Goal: Information Seeking & Learning: Check status

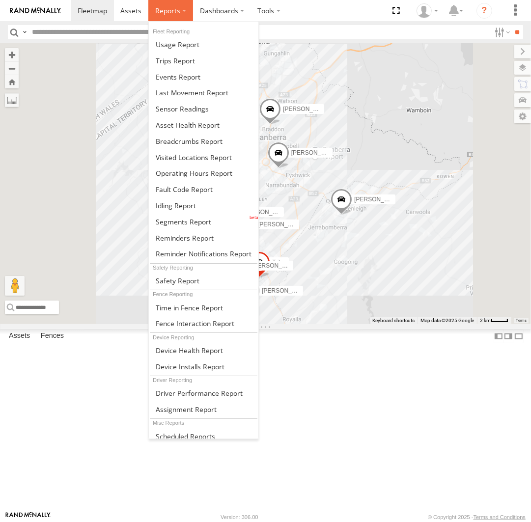
click at [174, 7] on span at bounding box center [167, 10] width 25 height 9
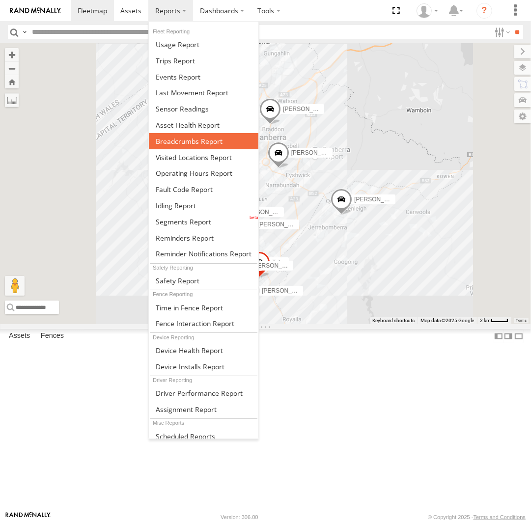
click at [200, 139] on span at bounding box center [189, 141] width 67 height 9
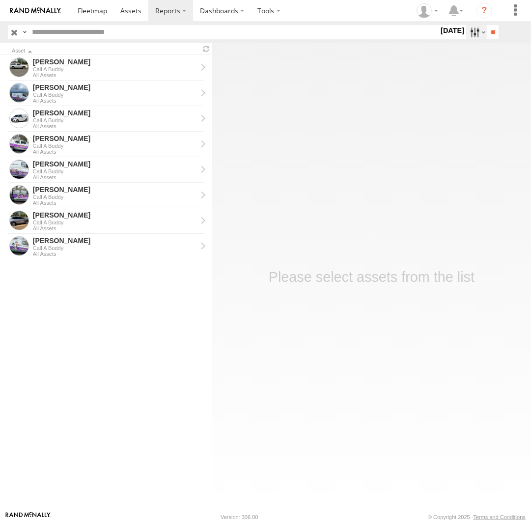
click at [470, 31] on label at bounding box center [476, 32] width 21 height 14
click at [0, 0] on label at bounding box center [0, 0] width 0 height 0
click at [493, 36] on input "**" at bounding box center [492, 32] width 11 height 14
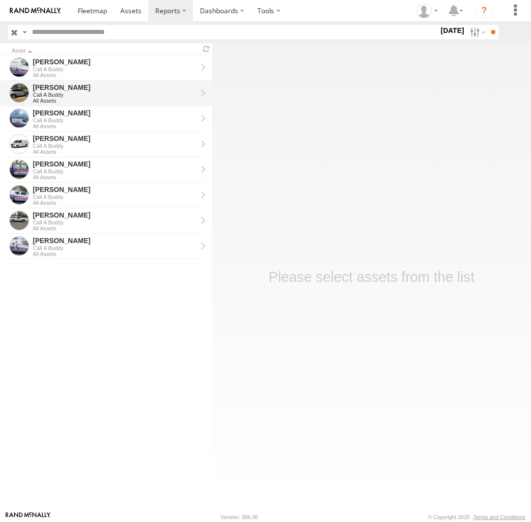
click at [84, 92] on div "Call A Buddy" at bounding box center [115, 95] width 164 height 6
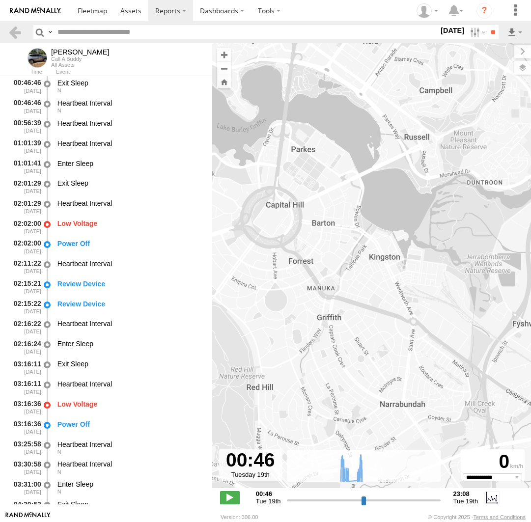
select select "**********"
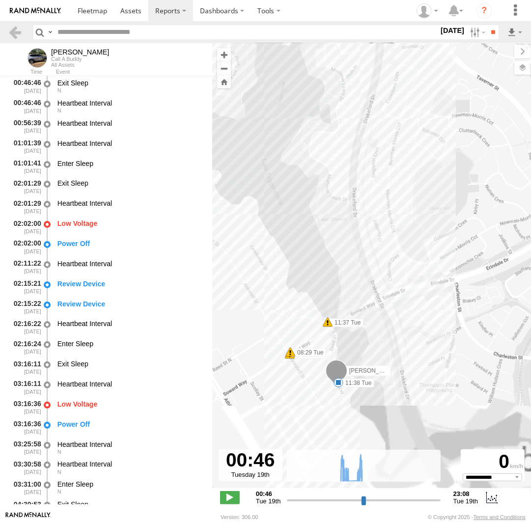
drag, startPoint x: 398, startPoint y: 378, endPoint x: 391, endPoint y: 196, distance: 181.9
click at [391, 196] on div "Chris 08:29 Tue 08:29 Tue 11:29 Tue 11:33 Tue 11:37 Tue 11:38 Tue" at bounding box center [371, 270] width 319 height 455
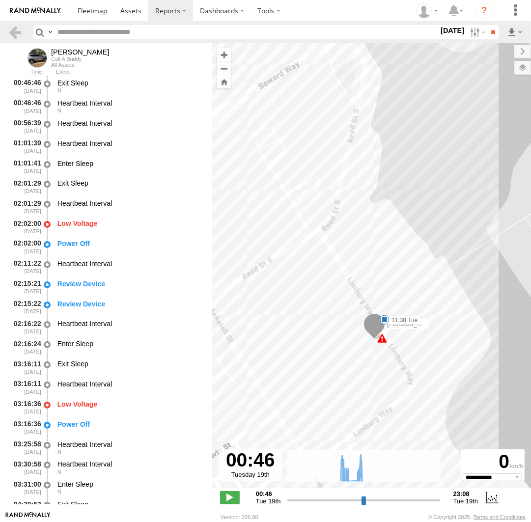
drag, startPoint x: 364, startPoint y: 379, endPoint x: 341, endPoint y: 312, distance: 70.7
click at [341, 312] on div "Chris 08:29 Tue 08:29 Tue 11:29 Tue 11:33 Tue 11:37 Tue 11:38 Tue 46" at bounding box center [371, 270] width 319 height 455
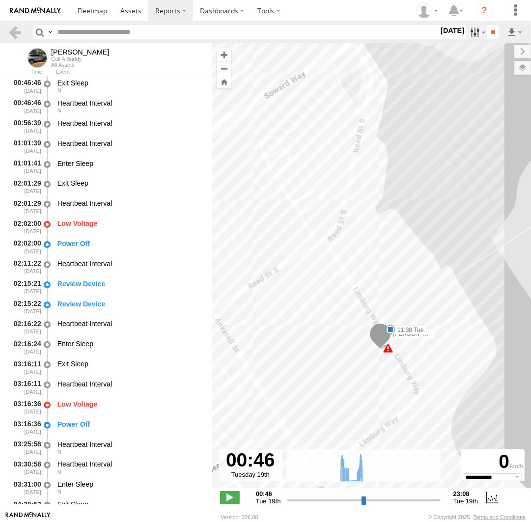
click at [469, 32] on label at bounding box center [476, 32] width 21 height 14
click at [0, 0] on label at bounding box center [0, 0] width 0 height 0
click at [489, 32] on input "**" at bounding box center [492, 32] width 11 height 14
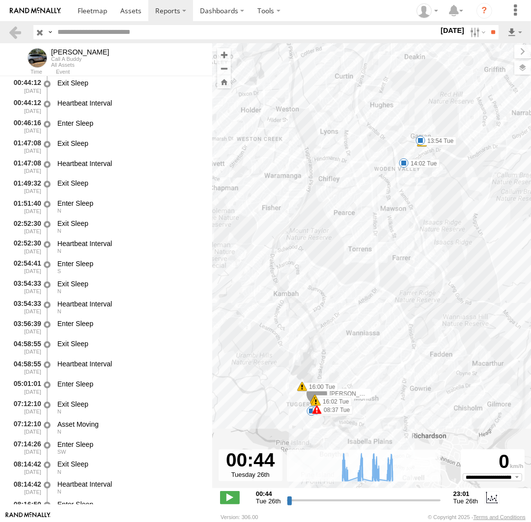
drag, startPoint x: 439, startPoint y: 278, endPoint x: 381, endPoint y: 302, distance: 63.4
click at [442, 190] on div "Chris 11:39 Tue 13:54 Tue 14:02 Tue 16:03 Tue 08:37 Tue 11:18 Tue 11:18 Tue 16:…" at bounding box center [371, 270] width 319 height 455
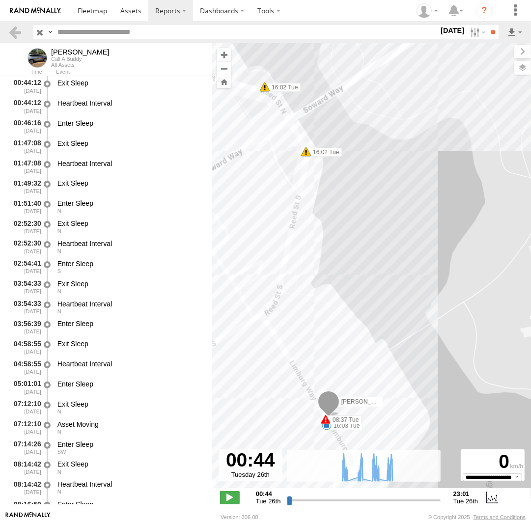
drag, startPoint x: 369, startPoint y: 341, endPoint x: 394, endPoint y: 244, distance: 100.4
click at [394, 244] on div "Chris 11:39 Tue 13:54 Tue 14:02 Tue 16:03 Tue 08:37 Tue 11:18 Tue 11:18 Tue 16:…" at bounding box center [371, 270] width 319 height 455
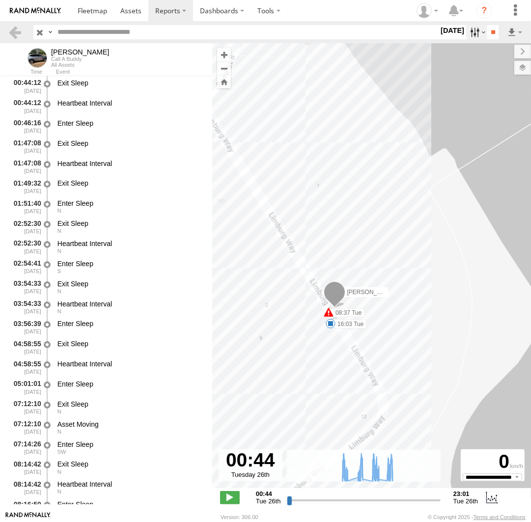
click at [473, 30] on label at bounding box center [476, 32] width 21 height 14
click at [0, 0] on label at bounding box center [0, 0] width 0 height 0
click at [487, 34] on input "**" at bounding box center [492, 32] width 11 height 14
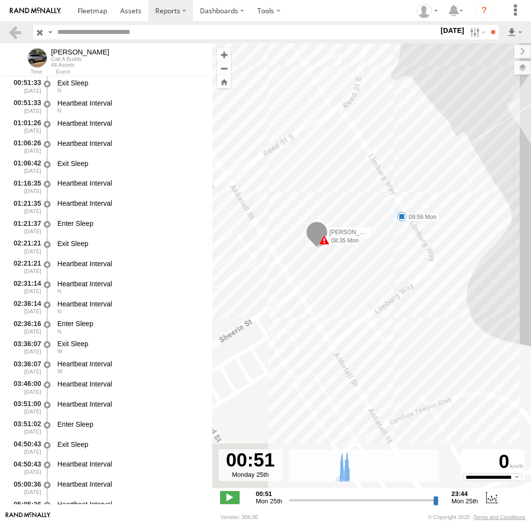
drag, startPoint x: 381, startPoint y: 250, endPoint x: 400, endPoint y: 255, distance: 20.5
click at [400, 255] on div "Chris 08:35 Mon 09:04 Mon 09:28 Mon 09:51 Mon 09:59 Mon 08:40 Mon 08:59 Mon 09:…" at bounding box center [371, 270] width 319 height 455
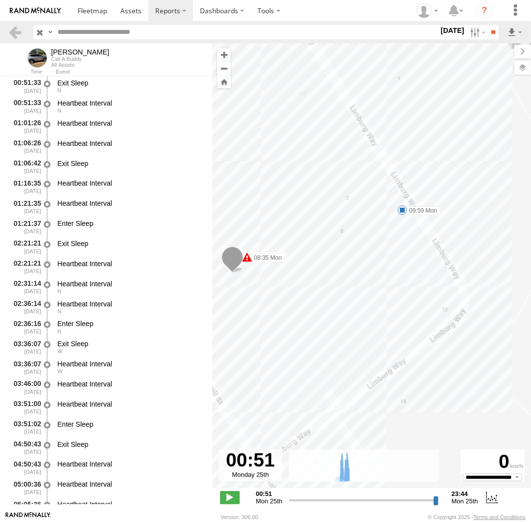
click at [402, 208] on span at bounding box center [402, 210] width 10 height 10
drag, startPoint x: 409, startPoint y: 143, endPoint x: 412, endPoint y: 139, distance: 5.7
click at [409, 143] on div "Chris 08:35 Mon 09:04 Mon 09:28 Mon 09:51 Mon 09:59 Mon 08:40 Mon 08:59 Mon 09:…" at bounding box center [371, 270] width 319 height 455
click at [470, 35] on label at bounding box center [476, 32] width 21 height 14
click at [0, 0] on label at bounding box center [0, 0] width 0 height 0
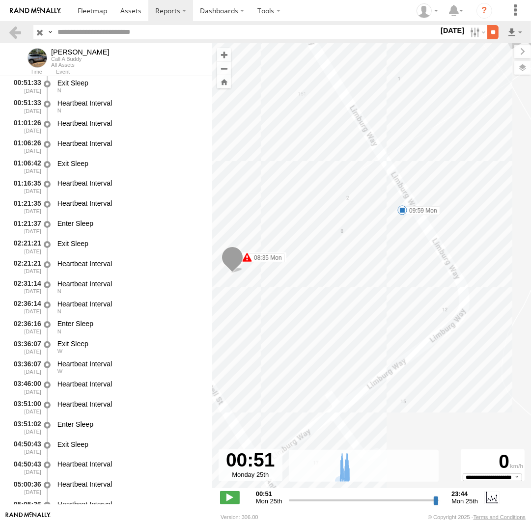
click at [487, 34] on input "**" at bounding box center [492, 32] width 11 height 14
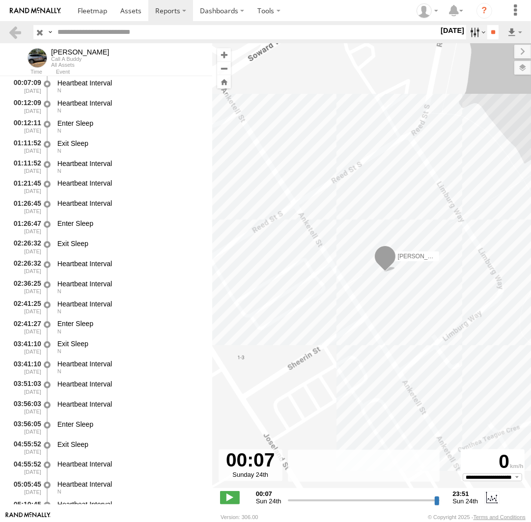
click at [476, 33] on label at bounding box center [476, 32] width 21 height 14
drag, startPoint x: 493, startPoint y: 99, endPoint x: 490, endPoint y: 73, distance: 26.2
click at [0, 0] on label at bounding box center [0, 0] width 0 height 0
click at [491, 33] on input "**" at bounding box center [492, 32] width 11 height 14
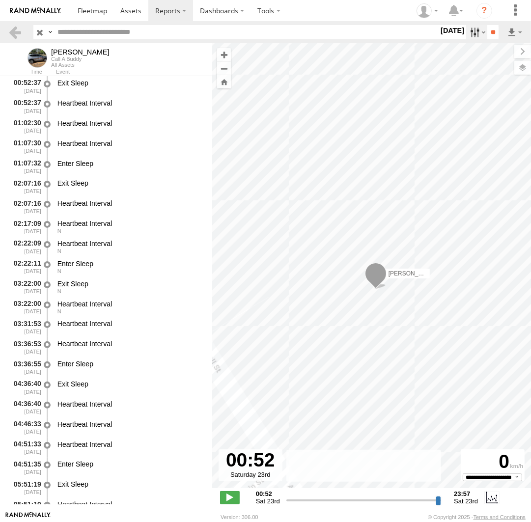
click at [473, 31] on label at bounding box center [476, 32] width 21 height 14
click at [0, 0] on label at bounding box center [0, 0] width 0 height 0
click at [494, 31] on input "**" at bounding box center [492, 32] width 11 height 14
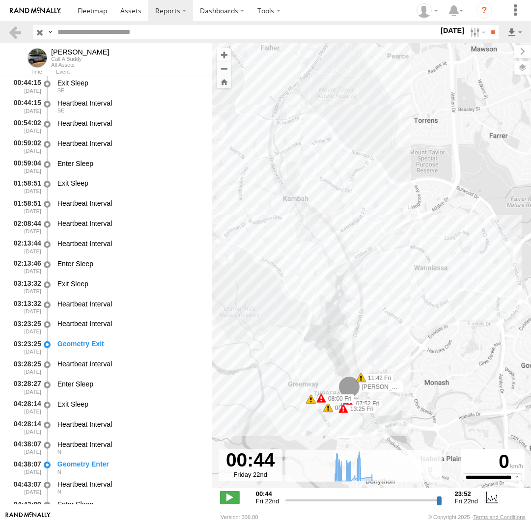
drag, startPoint x: 418, startPoint y: 368, endPoint x: 441, endPoint y: 300, distance: 71.8
click at [441, 300] on div "Chris 07:56 Fri 08:36 Fri 08:51 Fri 09:48 Fri 10:15 Fri 10:53 Fri 11:44 Fri 13:…" at bounding box center [371, 270] width 319 height 455
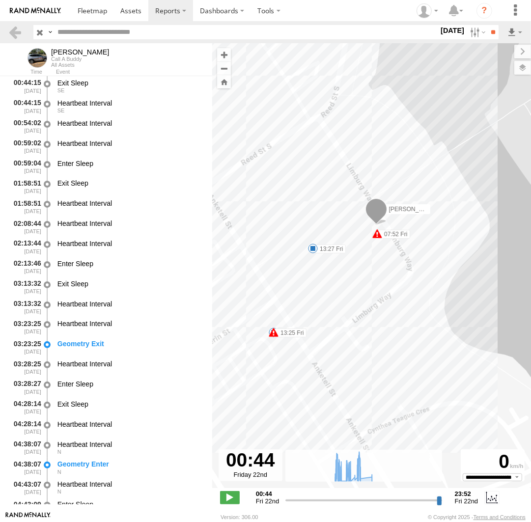
drag, startPoint x: 305, startPoint y: 219, endPoint x: 472, endPoint y: 373, distance: 227.0
click at [472, 373] on div "Chris 07:56 Fri 08:36 Fri 08:51 Fri 09:48 Fri 10:15 Fri 10:53 Fri 11:44 Fri 13:…" at bounding box center [371, 270] width 319 height 455
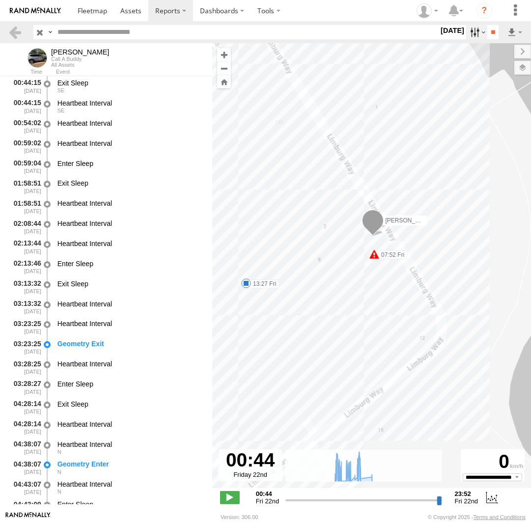
click at [477, 28] on label at bounding box center [476, 32] width 21 height 14
click at [0, 0] on label at bounding box center [0, 0] width 0 height 0
click at [489, 33] on input "**" at bounding box center [492, 32] width 11 height 14
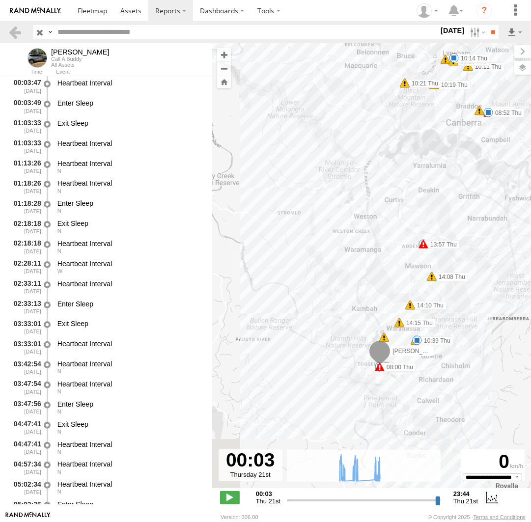
drag, startPoint x: 367, startPoint y: 402, endPoint x: 409, endPoint y: 351, distance: 65.7
click at [418, 345] on div "Chris 08:27 Thu 08:52 Thu 10:14 Thu 10:39 Thu 10:53 Thu 13:50 Thu 14:20 Thu 08:…" at bounding box center [371, 270] width 319 height 455
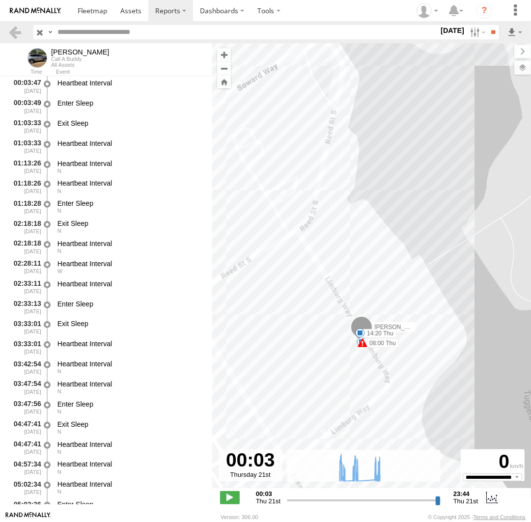
drag, startPoint x: 382, startPoint y: 331, endPoint x: 489, endPoint y: 291, distance: 114.7
click at [489, 291] on div "Chris 08:27 Thu 08:52 Thu 10:14 Thu 10:39 Thu 10:53 Thu 13:50 Thu 14:20 Thu 08:…" at bounding box center [371, 270] width 319 height 455
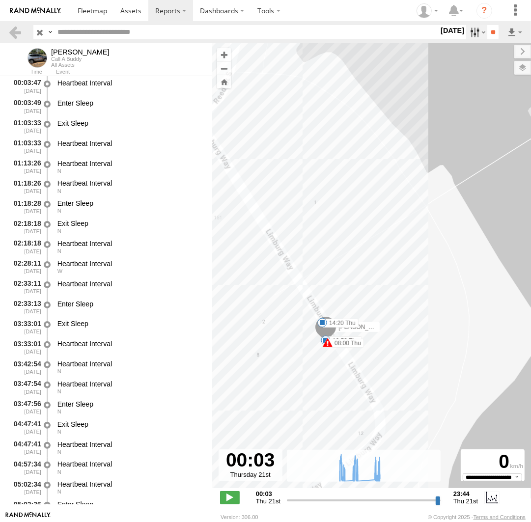
click at [466, 34] on label at bounding box center [476, 32] width 21 height 14
click at [0, 0] on label at bounding box center [0, 0] width 0 height 0
click at [490, 34] on input "**" at bounding box center [492, 32] width 11 height 14
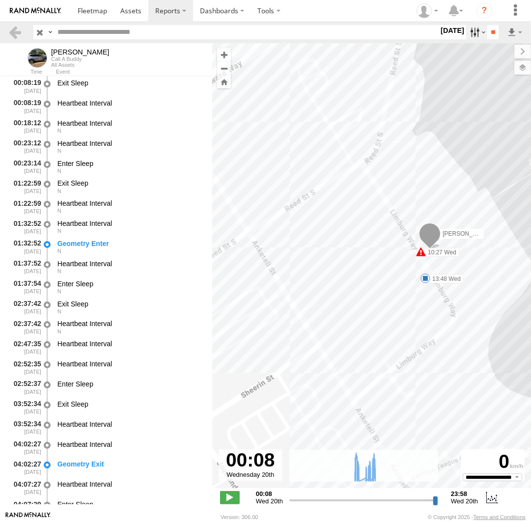
click at [474, 33] on label at bounding box center [476, 32] width 21 height 14
click at [0, 0] on label at bounding box center [0, 0] width 0 height 0
click at [498, 32] on input "**" at bounding box center [492, 32] width 11 height 14
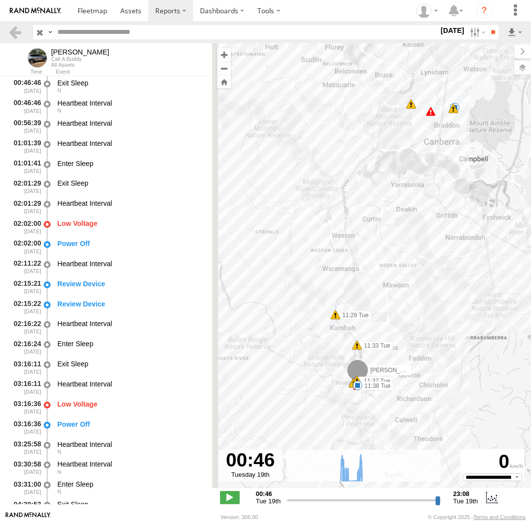
drag, startPoint x: 414, startPoint y: 376, endPoint x: 456, endPoint y: 310, distance: 78.6
click at [456, 310] on div "Chris 6 11:38 Tue 46 24 08:29 Tue 08:29 Tue 6 5 11:29 Tue 11:33 Tue 11:37 Tue" at bounding box center [371, 270] width 319 height 455
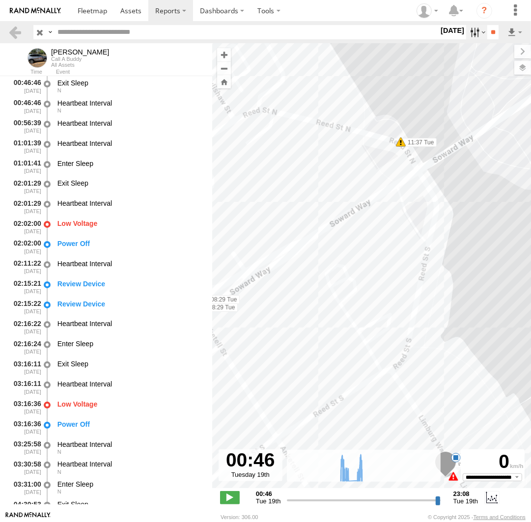
click at [466, 31] on label at bounding box center [476, 32] width 21 height 14
click at [0, 0] on label at bounding box center [0, 0] width 0 height 0
click at [496, 38] on input "**" at bounding box center [492, 32] width 11 height 14
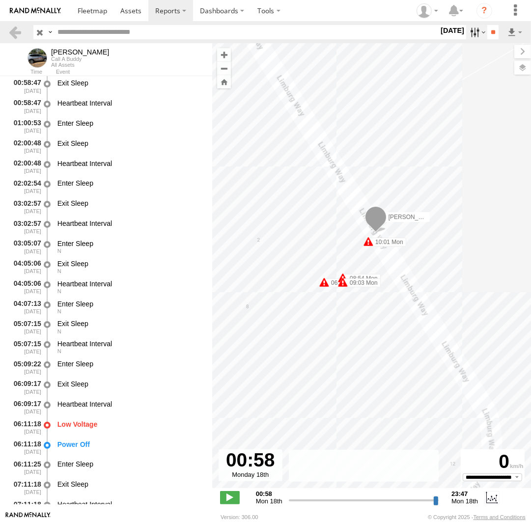
click at [474, 36] on label at bounding box center [476, 32] width 21 height 14
click at [478, 32] on label at bounding box center [476, 32] width 21 height 14
click at [0, 0] on label at bounding box center [0, 0] width 0 height 0
click at [493, 30] on input "**" at bounding box center [492, 32] width 11 height 14
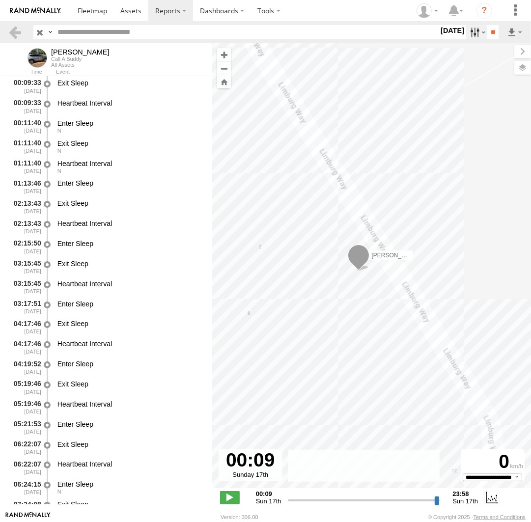
click at [475, 38] on label at bounding box center [476, 32] width 21 height 14
click at [0, 0] on label at bounding box center [0, 0] width 0 height 0
click at [492, 36] on input "**" at bounding box center [492, 32] width 11 height 14
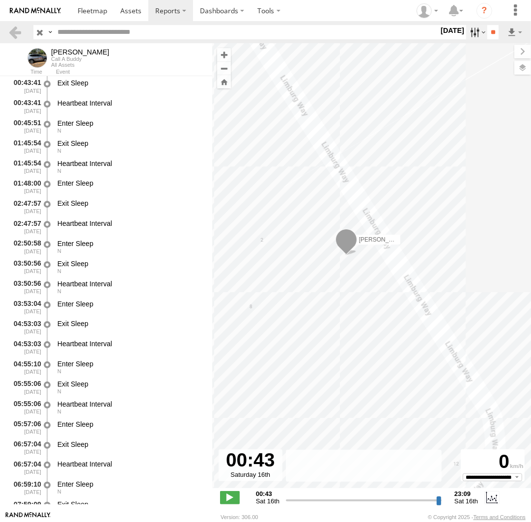
click at [475, 29] on label at bounding box center [476, 32] width 21 height 14
click at [0, 0] on label at bounding box center [0, 0] width 0 height 0
click at [489, 37] on input "**" at bounding box center [492, 32] width 11 height 14
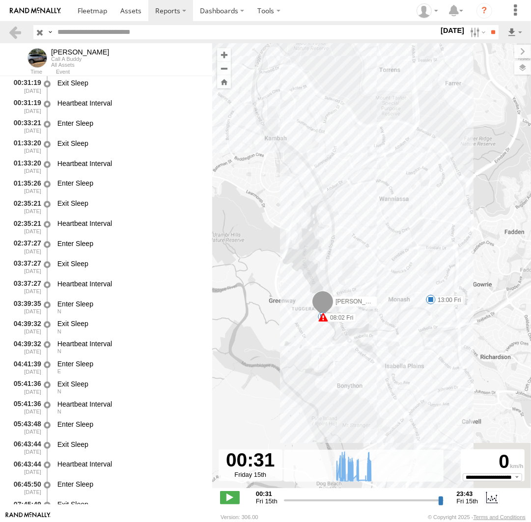
drag, startPoint x: 417, startPoint y: 372, endPoint x: 450, endPoint y: 205, distance: 170.3
click at [450, 197] on div "Chris 08:11 Fri 09:20 Fri 09:55 Fri 10:29 Fri 11:18 Fri 11:19 Fri 12:22 Fri 13:…" at bounding box center [371, 270] width 319 height 455
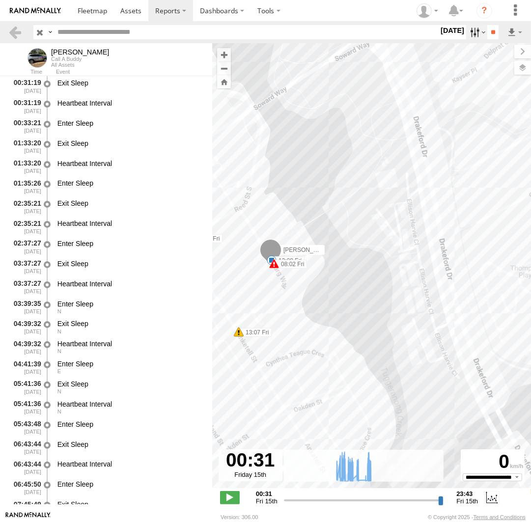
click at [473, 28] on label at bounding box center [476, 32] width 21 height 14
click at [0, 0] on label at bounding box center [0, 0] width 0 height 0
click at [491, 34] on input "**" at bounding box center [492, 32] width 11 height 14
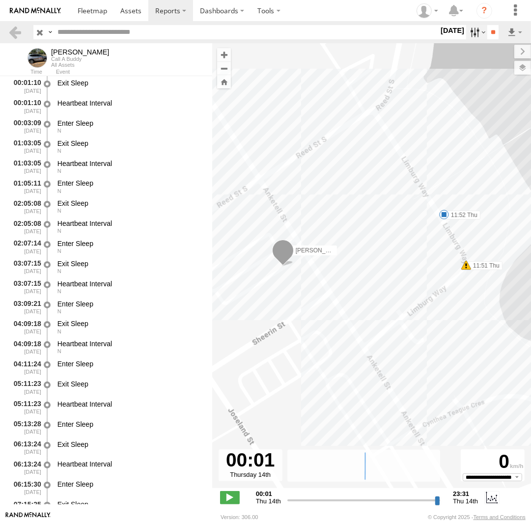
click at [467, 33] on label at bounding box center [476, 32] width 21 height 14
click at [0, 0] on label at bounding box center [0, 0] width 0 height 0
click at [490, 34] on input "**" at bounding box center [492, 32] width 11 height 14
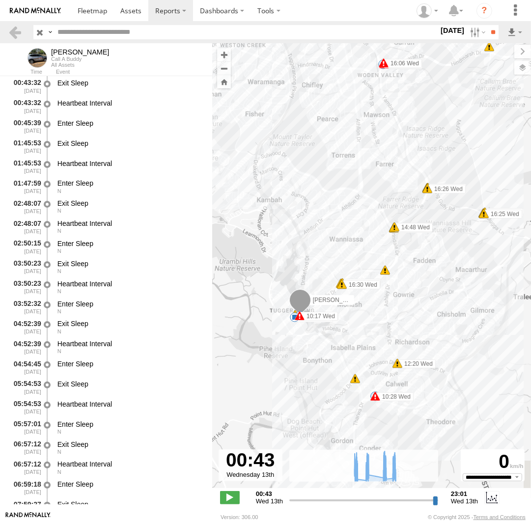
drag, startPoint x: 393, startPoint y: 376, endPoint x: 424, endPoint y: 279, distance: 101.9
click at [425, 277] on div "Chris 10:25 Wed 10:50 Wed 12:23 Wed 12:31 Wed 14:59 Wed 15:12 Wed 16:15 Wed 16:…" at bounding box center [371, 270] width 319 height 455
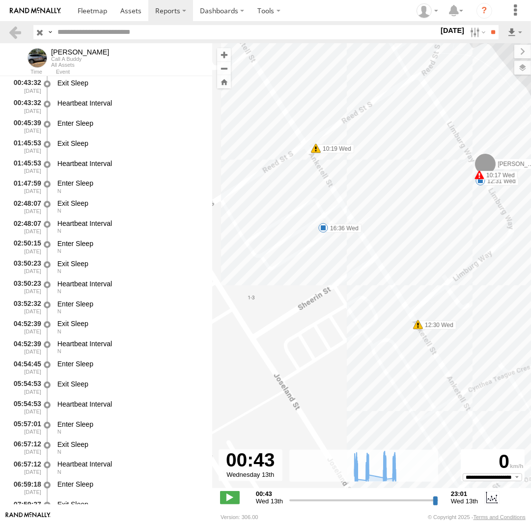
click at [325, 227] on span at bounding box center [323, 228] width 10 height 10
click at [330, 248] on div "Chris 10:25 Wed 10:50 Wed 12:23 Wed 12:31 Wed 14:59 Wed 15:12 Wed 16:15 Wed 16:…" at bounding box center [371, 270] width 319 height 455
click at [467, 33] on label at bounding box center [476, 32] width 21 height 14
click at [0, 0] on label at bounding box center [0, 0] width 0 height 0
click at [492, 33] on input "**" at bounding box center [492, 32] width 11 height 14
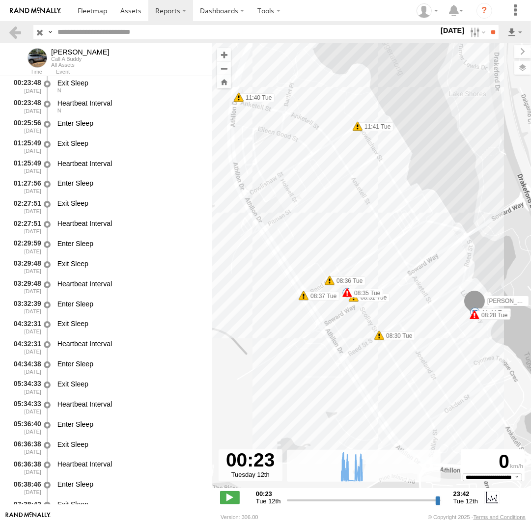
drag, startPoint x: 469, startPoint y: 326, endPoint x: 427, endPoint y: 307, distance: 46.2
click at [427, 307] on div "Chris 08:31 Tue 09:06 Tue 09:17 Tue 09:34 Tue 10:50 Tue 11:09 Tue 11:44 Tue 08:…" at bounding box center [371, 270] width 319 height 455
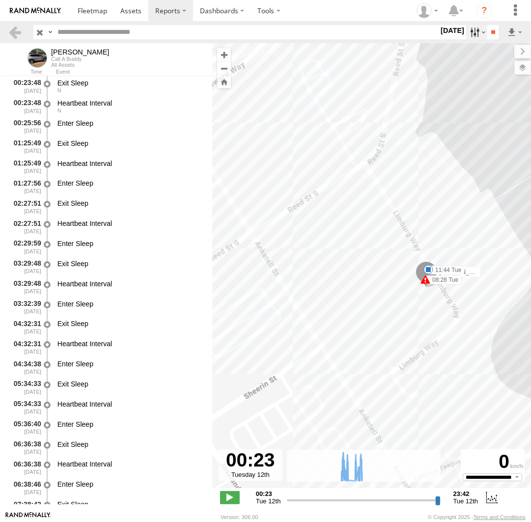
click at [471, 37] on label at bounding box center [476, 32] width 21 height 14
click at [0, 0] on label at bounding box center [0, 0] width 0 height 0
click at [494, 37] on input "**" at bounding box center [492, 32] width 11 height 14
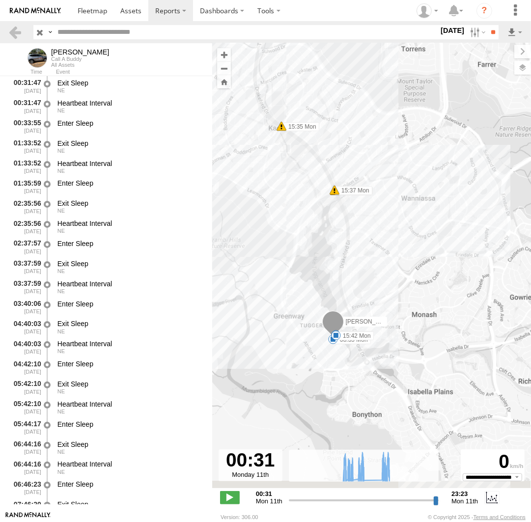
drag, startPoint x: 409, startPoint y: 314, endPoint x: 451, endPoint y: 216, distance: 107.1
click at [457, 202] on div "Chris 11:20 Mon 08:35 Mon 09:04 Mon 09:29 Mon 09:38 Mon 10:07 Mon 11:12 Mon 11:…" at bounding box center [371, 270] width 319 height 455
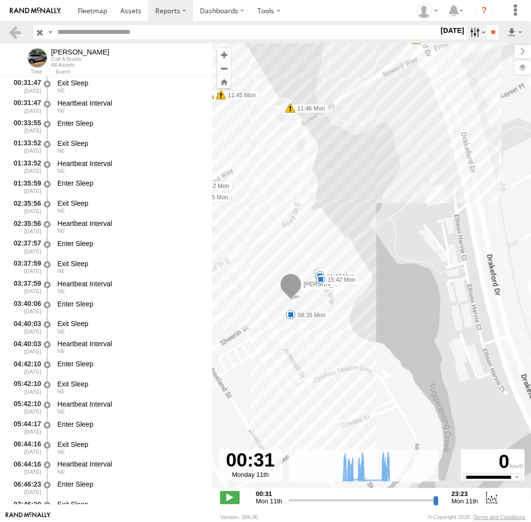
click at [476, 32] on label at bounding box center [476, 32] width 21 height 14
click at [0, 0] on label at bounding box center [0, 0] width 0 height 0
click at [494, 33] on input "**" at bounding box center [492, 32] width 11 height 14
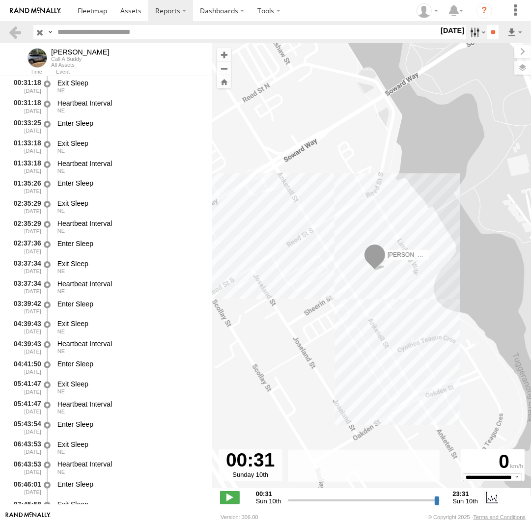
click at [473, 36] on label at bounding box center [476, 32] width 21 height 14
click at [0, 0] on label at bounding box center [0, 0] width 0 height 0
click at [487, 31] on input "**" at bounding box center [492, 32] width 11 height 14
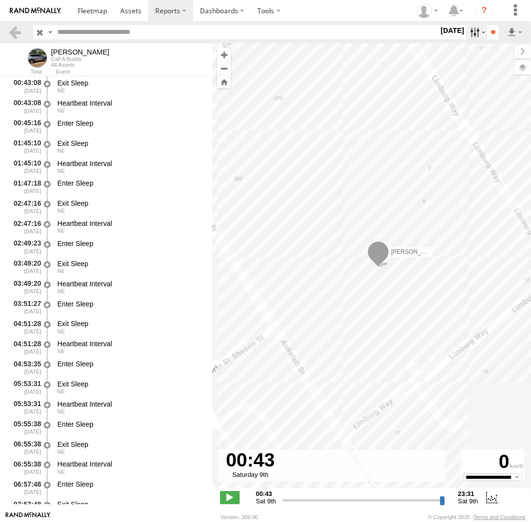
click at [478, 34] on label at bounding box center [476, 32] width 21 height 14
click at [0, 0] on label at bounding box center [0, 0] width 0 height 0
click at [488, 33] on input "**" at bounding box center [492, 32] width 11 height 14
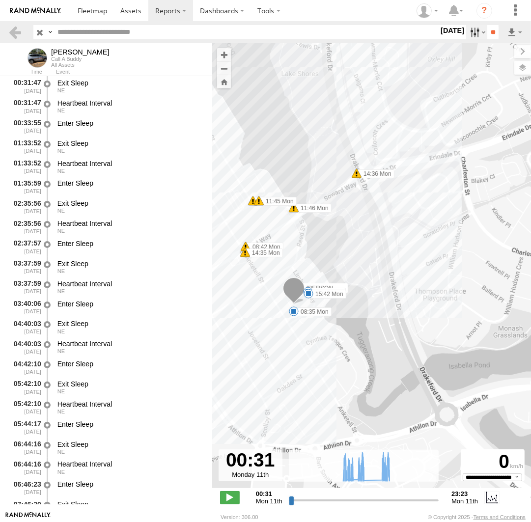
click at [469, 32] on label at bounding box center [476, 32] width 21 height 14
click at [0, 0] on label at bounding box center [0, 0] width 0 height 0
click at [493, 28] on input "**" at bounding box center [492, 32] width 11 height 14
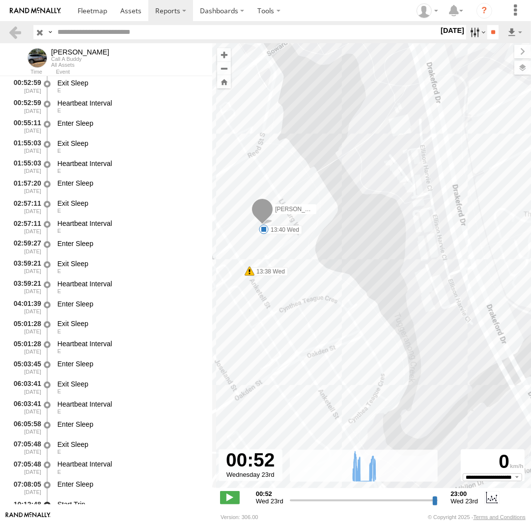
click at [472, 26] on label at bounding box center [476, 32] width 21 height 14
click at [0, 0] on label at bounding box center [0, 0] width 0 height 0
click at [0, 0] on label "Close" at bounding box center [0, 0] width 0 height 0
click at [0, 0] on label at bounding box center [0, 0] width 0 height 0
click at [494, 33] on input "**" at bounding box center [492, 32] width 11 height 14
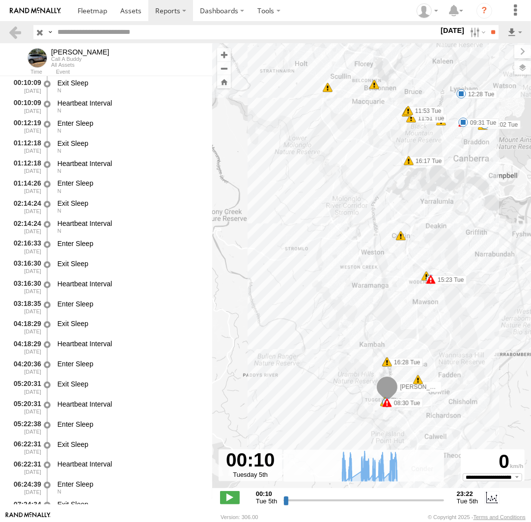
drag, startPoint x: 372, startPoint y: 394, endPoint x: 395, endPoint y: 324, distance: 74.4
click at [395, 324] on div "Chris 09:02 Tue 09:31 Tue 09:55 Tue 12:28 Tue 13:23 Tue 14:05 Tue 14:39 Tue 16:…" at bounding box center [371, 270] width 319 height 455
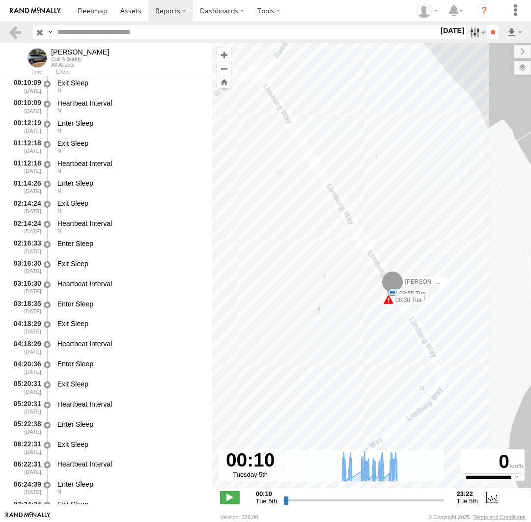
click at [479, 33] on label at bounding box center [476, 32] width 21 height 14
click at [0, 0] on label at bounding box center [0, 0] width 0 height 0
click at [489, 36] on input "**" at bounding box center [492, 32] width 11 height 14
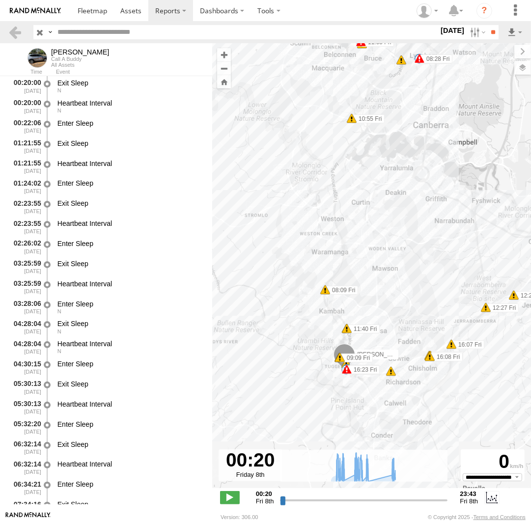
drag, startPoint x: 318, startPoint y: 394, endPoint x: 393, endPoint y: 330, distance: 99.0
click at [393, 330] on div "Chris 08:24 Fri 08:38 Fri 09:12 Fri 11:03 Fri 11:12 Fri 11:46 Fri 12:35 Fri 12:…" at bounding box center [371, 270] width 319 height 455
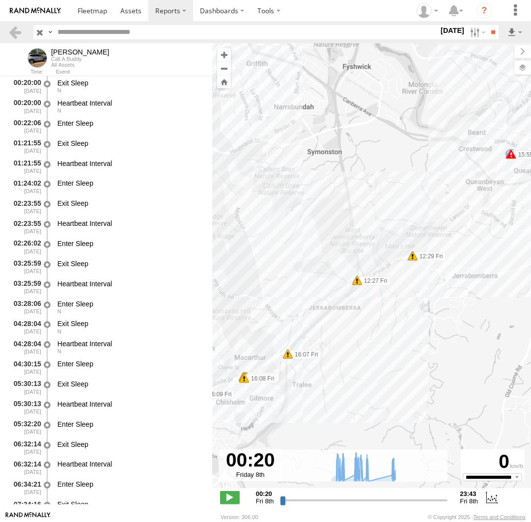
drag, startPoint x: 486, startPoint y: 259, endPoint x: 175, endPoint y: 305, distance: 314.3
click at [212, 305] on div "Chris 08:24 Fri 08:38 Fri 09:12 Fri 11:03 Fri 11:12 Fri 11:46 Fri 12:35 Fri 12:…" at bounding box center [371, 270] width 319 height 455
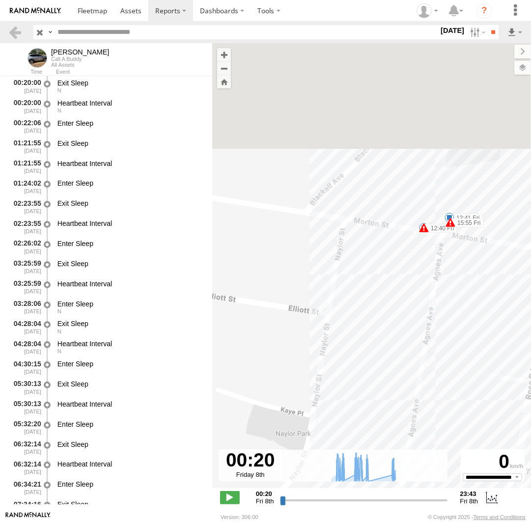
drag, startPoint x: 447, startPoint y: 139, endPoint x: 436, endPoint y: 253, distance: 115.1
click at [436, 253] on div "Chris 08:24 Fri 08:38 Fri 09:12 Fri 11:03 Fri 11:12 Fri 11:46 Fri 12:35 Fri 12:…" at bounding box center [371, 270] width 319 height 455
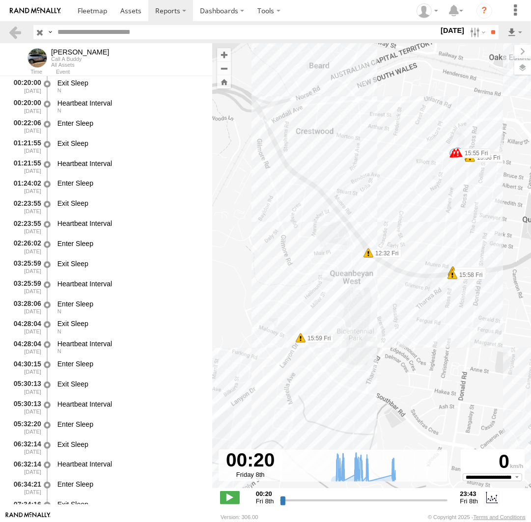
drag, startPoint x: 428, startPoint y: 343, endPoint x: 442, endPoint y: 216, distance: 128.0
click at [442, 216] on div "Chris 08:24 Fri 08:38 Fri 09:12 Fri 11:03 Fri 11:12 Fri 11:46 Fri 12:35 Fri 12:…" at bounding box center [371, 270] width 319 height 455
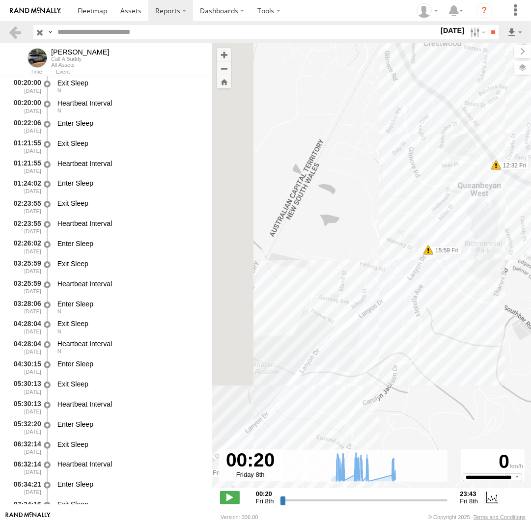
drag, startPoint x: 338, startPoint y: 358, endPoint x: 451, endPoint y: 281, distance: 136.2
click at [482, 254] on div "Chris 08:24 Fri 08:38 Fri 09:12 Fri 11:03 Fri 11:12 Fri 11:46 Fri 12:35 Fri 12:…" at bounding box center [371, 270] width 319 height 455
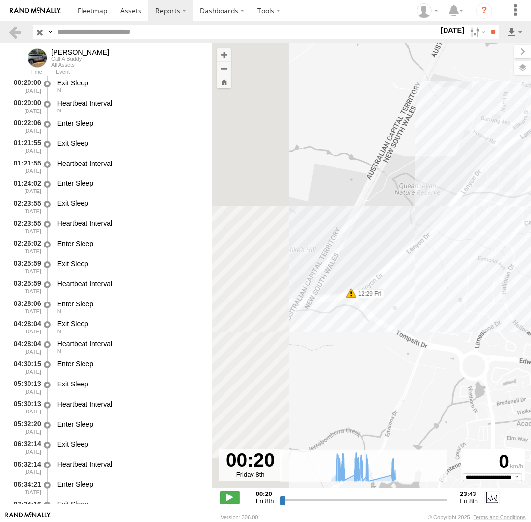
drag, startPoint x: 443, startPoint y: 287, endPoint x: 474, endPoint y: 260, distance: 40.8
click at [474, 259] on div "Chris 08:24 Fri 08:38 Fri 09:12 Fri 11:03 Fri 11:12 Fri 11:46 Fri 12:35 Fri 12:…" at bounding box center [371, 270] width 319 height 455
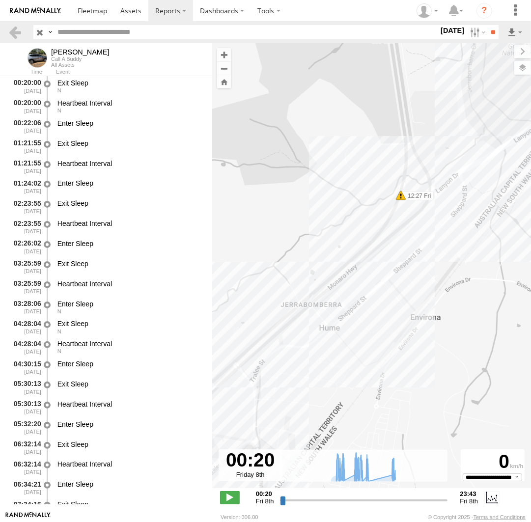
drag, startPoint x: 337, startPoint y: 348, endPoint x: 450, endPoint y: 293, distance: 125.7
click at [484, 264] on div "Chris 08:24 Fri 08:38 Fri 09:12 Fri 11:03 Fri 11:12 Fri 11:46 Fri 12:35 Fri 12:…" at bounding box center [371, 270] width 319 height 455
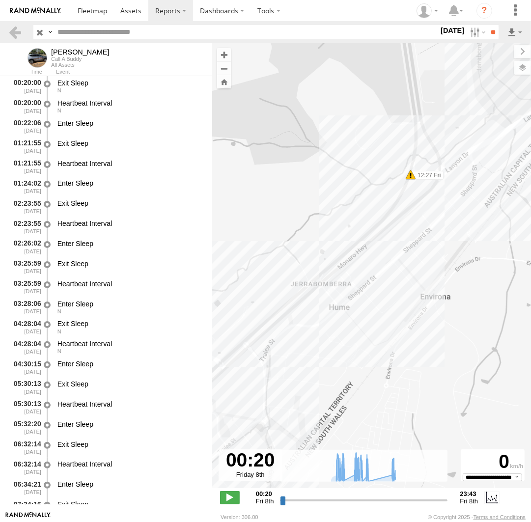
drag, startPoint x: 359, startPoint y: 349, endPoint x: 472, endPoint y: 270, distance: 137.8
click at [483, 260] on div "Chris 08:24 Fri 08:38 Fri 09:12 Fri 11:03 Fri 11:12 Fri 11:46 Fri 12:35 Fri 12:…" at bounding box center [371, 270] width 319 height 455
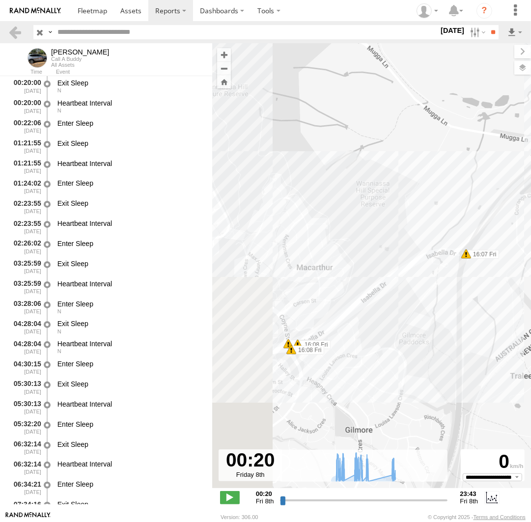
drag, startPoint x: 335, startPoint y: 371, endPoint x: 448, endPoint y: 297, distance: 135.4
click at [448, 297] on div "Chris 08:24 Fri 08:38 Fri 09:12 Fri 11:03 Fri 11:12 Fri 11:46 Fri 12:35 Fri 12:…" at bounding box center [371, 270] width 319 height 455
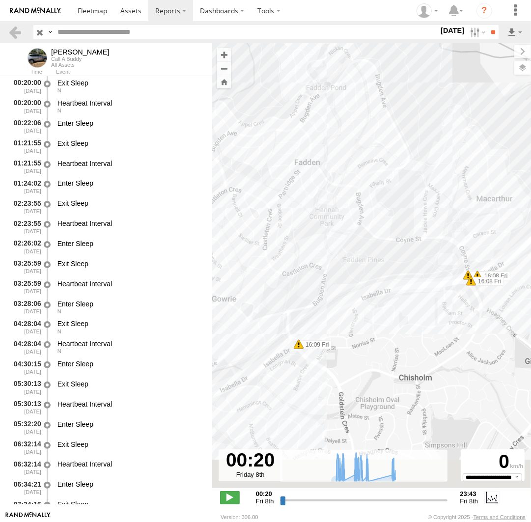
drag, startPoint x: 325, startPoint y: 383, endPoint x: 425, endPoint y: 356, distance: 103.2
click at [487, 329] on div "Chris 08:24 Fri 08:38 Fri 09:12 Fri 11:03 Fri 11:12 Fri 11:46 Fri 12:35 Fri 12:…" at bounding box center [371, 270] width 319 height 455
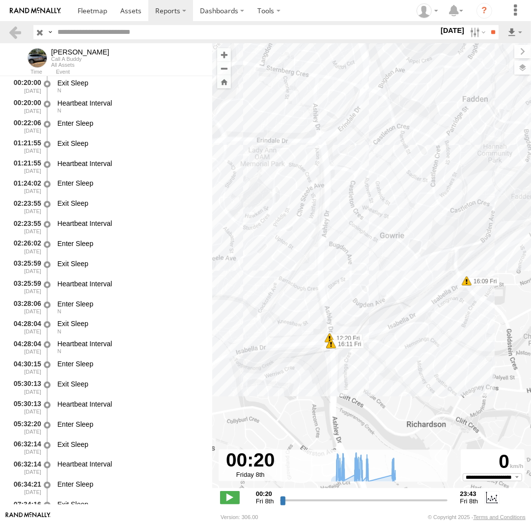
drag, startPoint x: 362, startPoint y: 384, endPoint x: 474, endPoint y: 341, distance: 119.9
click at [474, 341] on div "Chris 08:24 Fri 08:38 Fri 09:12 Fri 11:03 Fri 11:12 Fri 11:46 Fri 12:35 Fri 12:…" at bounding box center [371, 270] width 319 height 455
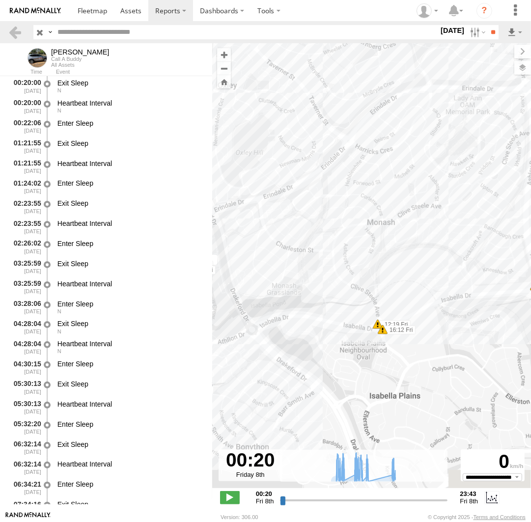
drag, startPoint x: 303, startPoint y: 381, endPoint x: 452, endPoint y: 341, distance: 154.5
click at [452, 341] on div "Chris 08:24 Fri 08:38 Fri 09:12 Fri 11:03 Fri 11:12 Fri 11:46 Fri 12:35 Fri 12:…" at bounding box center [371, 270] width 319 height 455
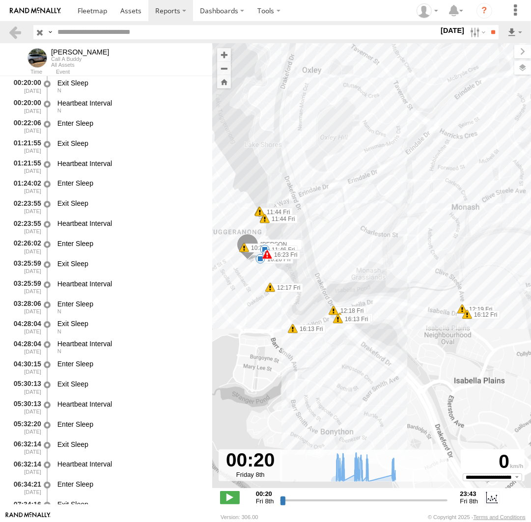
drag, startPoint x: 339, startPoint y: 368, endPoint x: 445, endPoint y: 368, distance: 105.1
click at [445, 368] on div "Chris 08:24 Fri 08:38 Fri 09:12 Fri 11:03 Fri 11:12 Fri 11:46 Fri 12:35 Fri 12:…" at bounding box center [371, 270] width 319 height 455
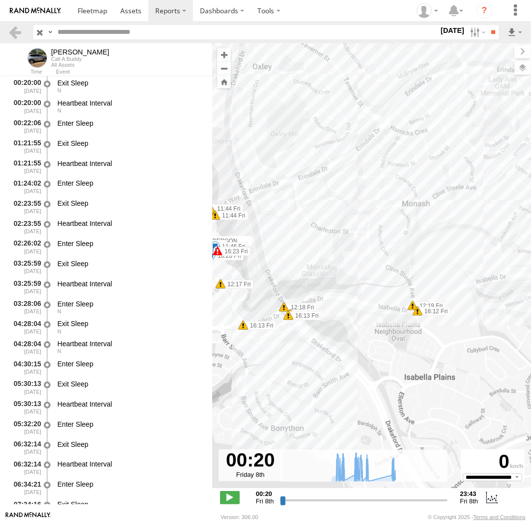
drag, startPoint x: 476, startPoint y: 236, endPoint x: 398, endPoint y: 258, distance: 81.5
click at [399, 254] on div "Chris 08:24 Fri 08:38 Fri 09:12 Fri 11:03 Fri 11:12 Fri 11:46 Fri 12:35 Fri 12:…" at bounding box center [371, 270] width 319 height 455
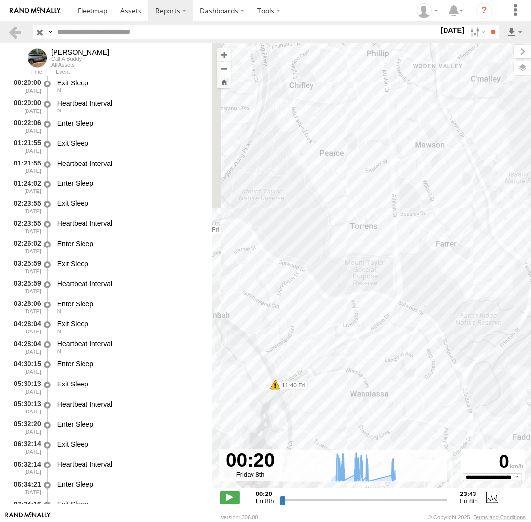
drag, startPoint x: 404, startPoint y: 163, endPoint x: 454, endPoint y: 463, distance: 303.9
click at [454, 463] on div "Chris 08:24 Fri 08:38 Fri 09:12 Fri 11:03 Fri 11:12 Fri 11:46 Fri 12:35 Fri 12:…" at bounding box center [371, 270] width 319 height 455
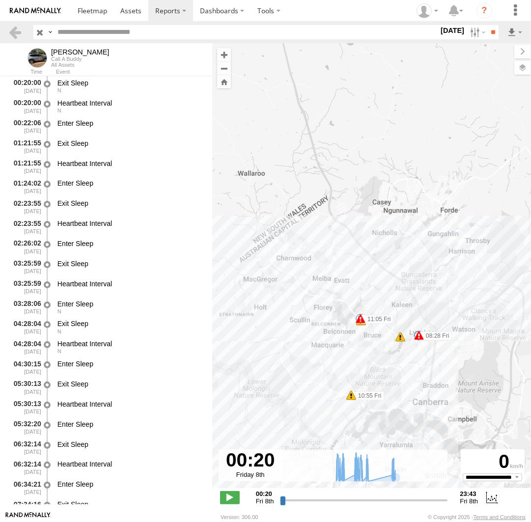
drag, startPoint x: 408, startPoint y: 166, endPoint x: 370, endPoint y: 452, distance: 289.4
click at [370, 452] on div "Chris 08:24 Fri 08:38 Fri 09:12 Fri 11:03 Fri 11:12 Fri 11:46 Fri 12:35 Fri 12:…" at bounding box center [371, 270] width 319 height 455
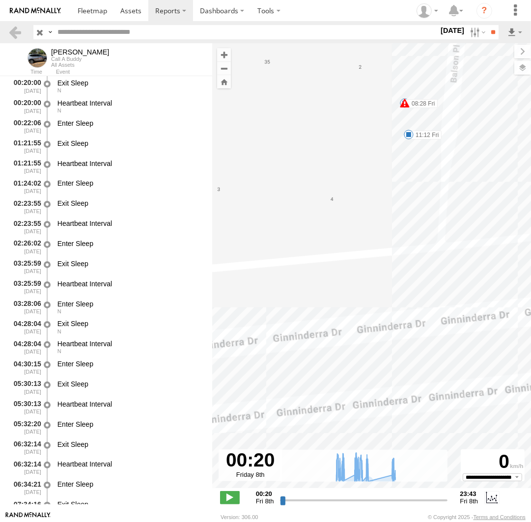
click at [411, 134] on span at bounding box center [409, 135] width 10 height 10
click at [411, 127] on div "11:12 Fri 8th Aug 11:20 Fri 8th Aug 7 3 Balson Pl Lyneham" at bounding box center [408, 101] width 108 height 53
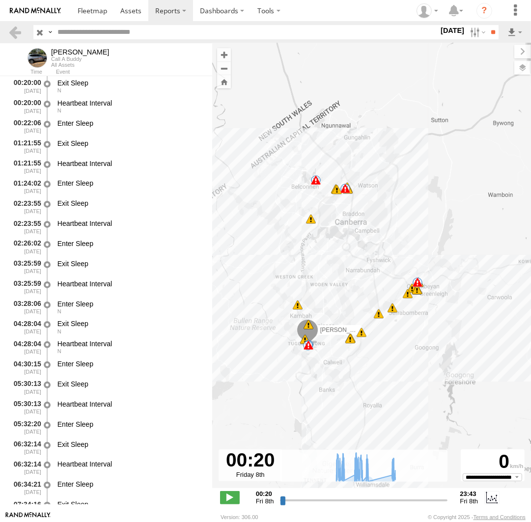
drag, startPoint x: 454, startPoint y: 410, endPoint x: 400, endPoint y: 304, distance: 119.1
click at [358, 271] on div "Chris 08:24 Fri 08:38 Fri 09:12 Fri 11:03 Fri 11:12 Fri 11:46 Fri 12:35 Fri 12:…" at bounding box center [371, 270] width 319 height 455
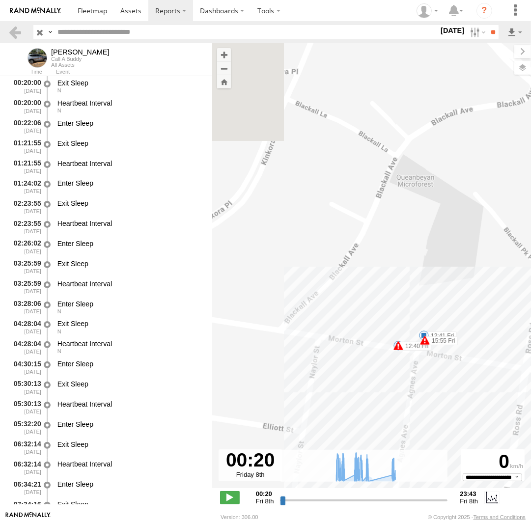
drag, startPoint x: 407, startPoint y: 99, endPoint x: 403, endPoint y: 466, distance: 367.0
click at [403, 466] on div "Chris 08:24 Fri 08:38 Fri 09:12 Fri 11:03 Fri 11:12 Fri 11:46 Fri 12:35 Fri 12:…" at bounding box center [371, 270] width 319 height 455
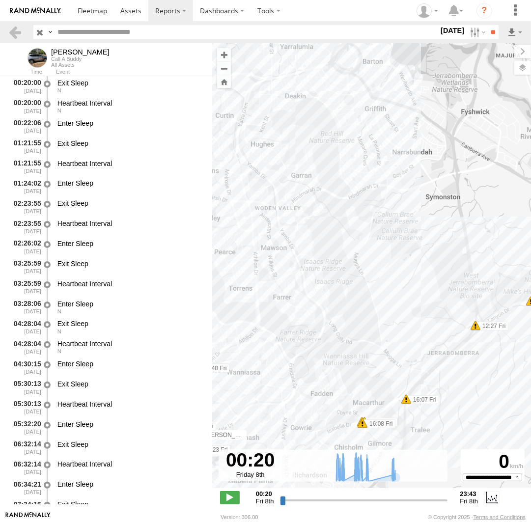
drag, startPoint x: 252, startPoint y: 386, endPoint x: 526, endPoint y: 259, distance: 301.1
click at [526, 259] on div "Chris 08:24 Fri 08:38 Fri 09:12 Fri 11:03 Fri 11:12 Fri 11:46 Fri 12:35 Fri 12:…" at bounding box center [371, 270] width 319 height 455
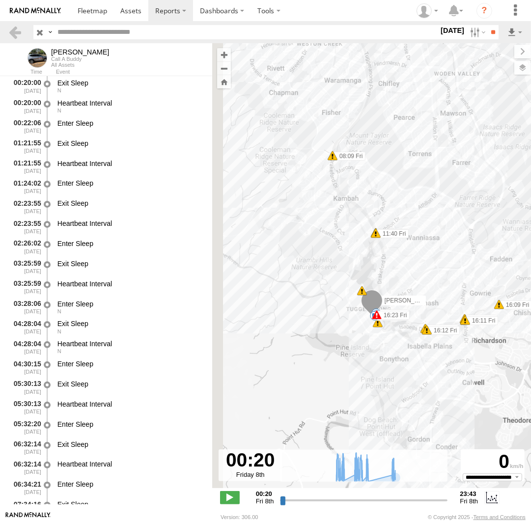
drag, startPoint x: 367, startPoint y: 352, endPoint x: 503, endPoint y: 243, distance: 174.1
click at [503, 243] on div "Chris 08:24 Fri 08:38 Fri 09:12 Fri 11:03 Fri 11:12 Fri 11:46 Fri 12:35 Fri 12:…" at bounding box center [371, 270] width 319 height 455
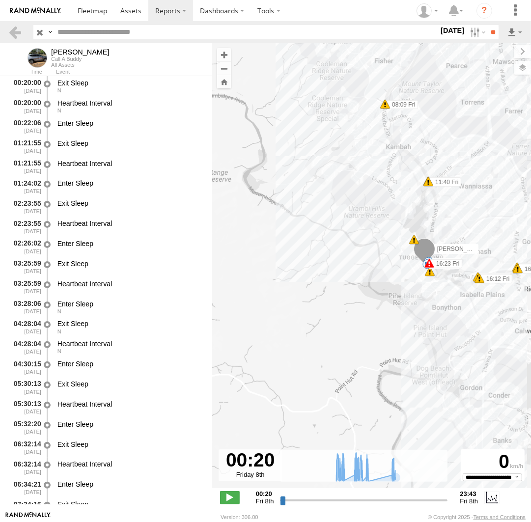
drag, startPoint x: 417, startPoint y: 226, endPoint x: 374, endPoint y: 263, distance: 56.4
click at [374, 263] on div "Chris 08:24 Fri 08:38 Fri 09:12 Fri 11:03 Fri 11:12 Fri 11:46 Fri 12:35 Fri 12:…" at bounding box center [371, 270] width 319 height 455
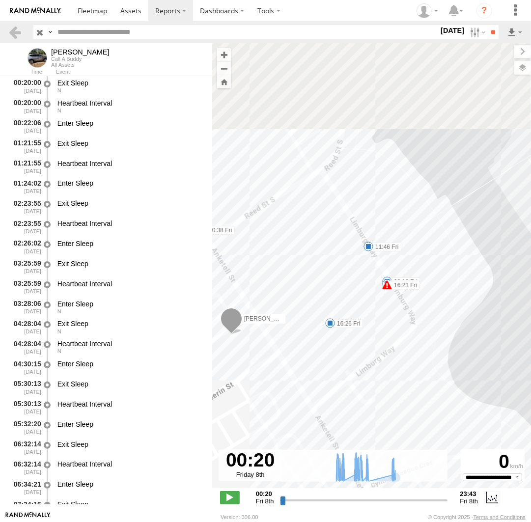
drag, startPoint x: 401, startPoint y: 178, endPoint x: 395, endPoint y: 294, distance: 116.1
click at [446, 344] on div "Chris 08:24 Fri 08:38 Fri 09:12 Fri 11:03 Fri 11:12 Fri 11:46 Fri 12:35 Fri 12:…" at bounding box center [371, 270] width 319 height 455
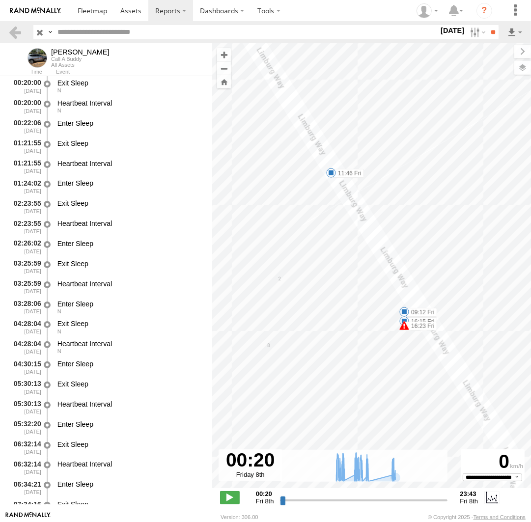
drag, startPoint x: 414, startPoint y: 210, endPoint x: 396, endPoint y: 186, distance: 29.8
click at [401, 185] on div "Chris 08:24 Fri 08:38 Fri 09:12 Fri 11:03 Fri 11:12 Fri 11:46 Fri 12:35 Fri 12:…" at bounding box center [371, 270] width 319 height 455
click at [333, 172] on span at bounding box center [331, 173] width 10 height 10
click at [332, 166] on div "11:46 Fri 8th Aug 12:17 Fri 8th Aug 30 Chris Home" at bounding box center [331, 140] width 108 height 51
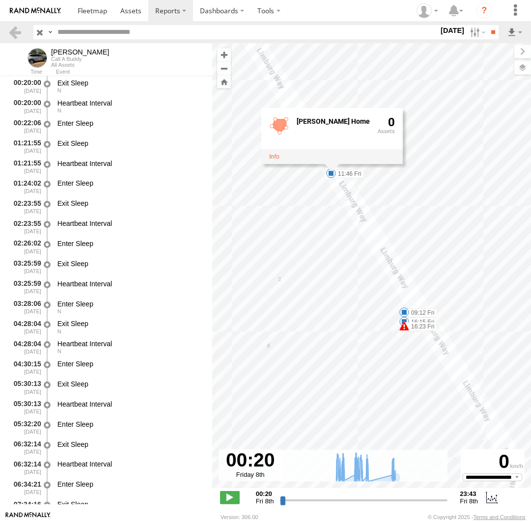
click at [404, 321] on span at bounding box center [404, 322] width 10 height 10
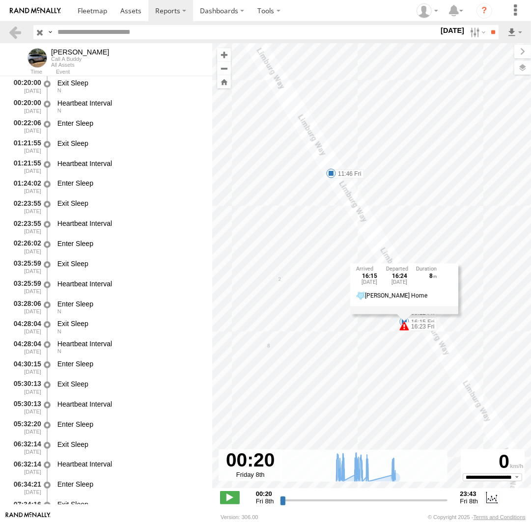
click at [480, 171] on div "Chris 08:24 Fri 08:38 Fri 09:12 Fri 11:03 Fri 11:12 Fri 11:46 Fri 12:35 Fri 12:…" at bounding box center [371, 270] width 319 height 455
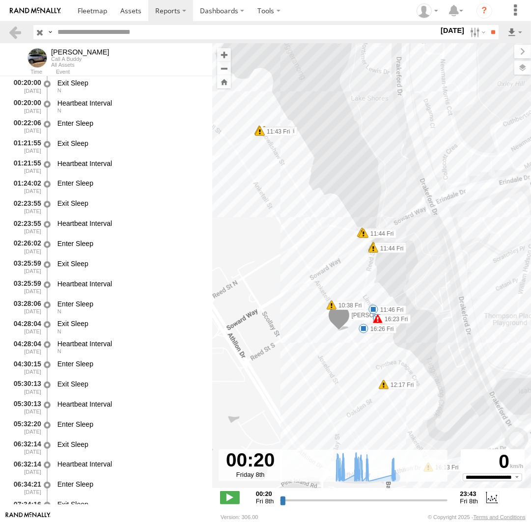
drag, startPoint x: 481, startPoint y: 233, endPoint x: 292, endPoint y: 297, distance: 199.6
click at [296, 296] on div "Chris 08:24 Fri 08:38 Fri 09:12 Fri 11:03 Fri 11:12 Fri 11:46 Fri 12:35 Fri 12:…" at bounding box center [371, 270] width 319 height 455
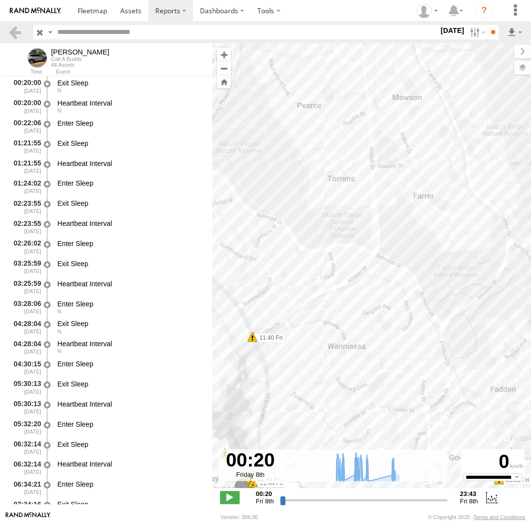
drag, startPoint x: 473, startPoint y: 191, endPoint x: 358, endPoint y: 352, distance: 197.2
click at [350, 395] on div "Chris 08:24 Fri 08:38 Fri 09:12 Fri 11:03 Fri 11:12 Fri 11:46 Fri 12:35 Fri 12:…" at bounding box center [371, 270] width 319 height 455
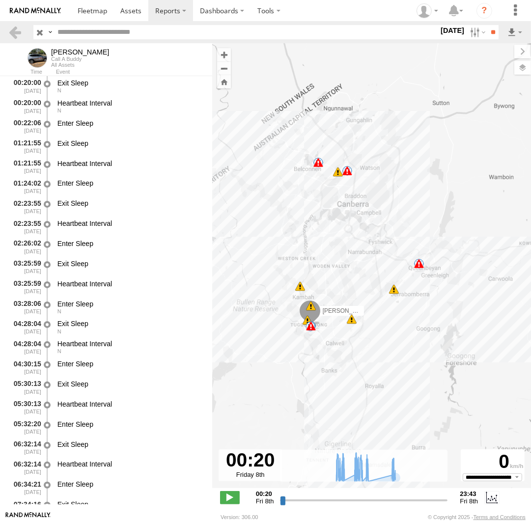
drag, startPoint x: 420, startPoint y: 254, endPoint x: 417, endPoint y: 242, distance: 12.6
click at [417, 242] on div "Chris 08:24 Fri 08:38 Fri 09:12 Fri 11:03 Fri 11:12 Fri 11:46 Fri 12:35 Fri 12:…" at bounding box center [371, 270] width 319 height 455
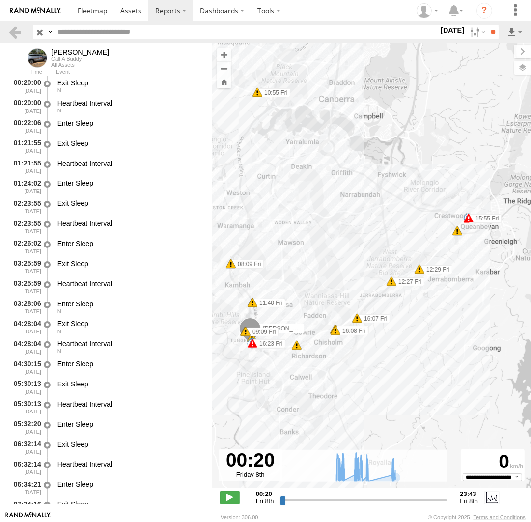
drag, startPoint x: 366, startPoint y: 340, endPoint x: 403, endPoint y: 325, distance: 39.2
click at [403, 325] on div "Chris 08:24 Fri 08:38 Fri 09:12 Fri 11:03 Fri 11:12 Fri 11:46 Fri 12:35 Fri 12:…" at bounding box center [371, 270] width 319 height 455
click at [472, 35] on label at bounding box center [476, 32] width 21 height 14
click at [0, 0] on label at bounding box center [0, 0] width 0 height 0
click at [491, 28] on input "**" at bounding box center [492, 32] width 11 height 14
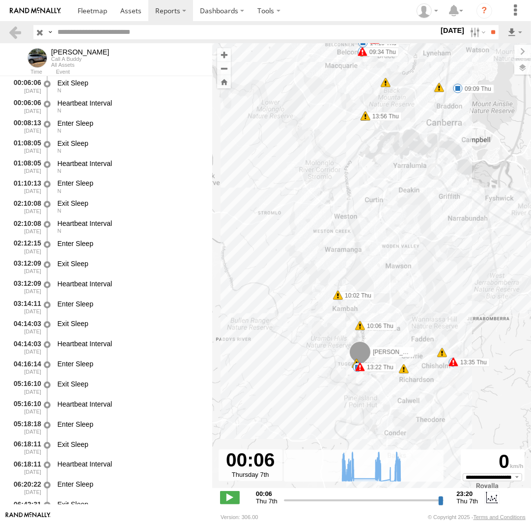
drag, startPoint x: 360, startPoint y: 414, endPoint x: 388, endPoint y: 345, distance: 73.6
click at [388, 347] on label "[PERSON_NAME]" at bounding box center [389, 352] width 49 height 10
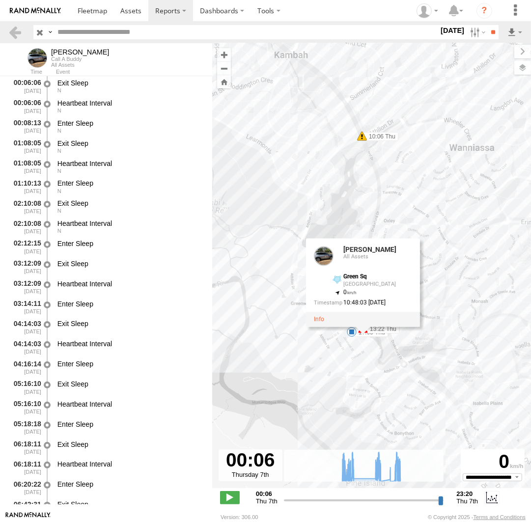
click at [344, 350] on div "Chris 09:09 Thu 09:32 Thu 10:11 Thu 13:31 Thu 14:10 Thu 15:35 Thu 17:05 Thu 09:…" at bounding box center [371, 270] width 319 height 455
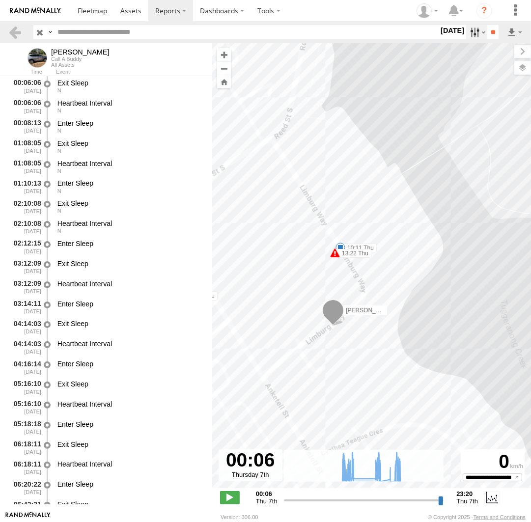
click at [477, 34] on label at bounding box center [476, 32] width 21 height 14
click at [0, 0] on label at bounding box center [0, 0] width 0 height 0
click at [491, 34] on input "**" at bounding box center [492, 32] width 11 height 14
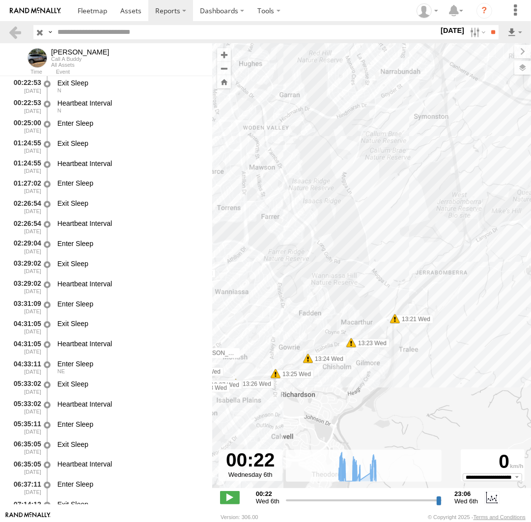
drag, startPoint x: 492, startPoint y: 367, endPoint x: 319, endPoint y: 388, distance: 174.6
click at [319, 388] on div "Chris 08:01 Wed 08:33 Wed 08:59 Wed 10:40 Wed 10:59 Wed 11:08 Wed 12:43 Wed 13:…" at bounding box center [371, 270] width 319 height 455
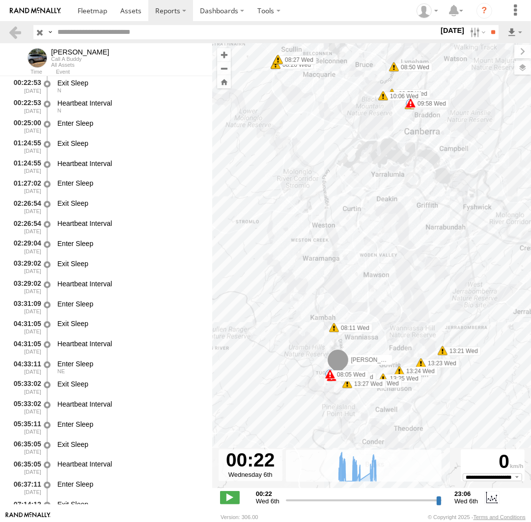
drag, startPoint x: 403, startPoint y: 222, endPoint x: 454, endPoint y: 197, distance: 57.3
click at [454, 197] on div "Chris 08:01 Wed 08:33 Wed 08:59 Wed 10:40 Wed 10:59 Wed 11:08 Wed 12:43 Wed 13:…" at bounding box center [371, 270] width 319 height 455
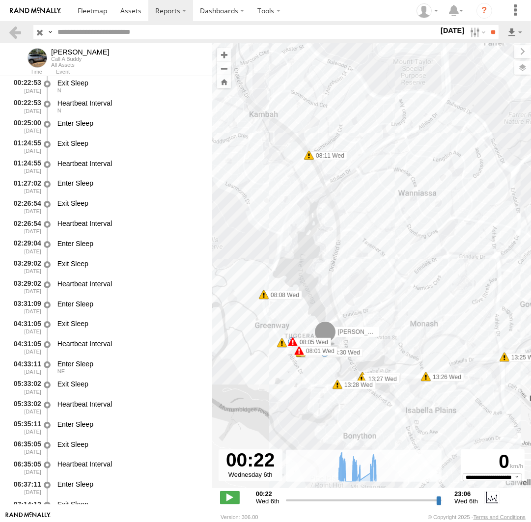
drag, startPoint x: 357, startPoint y: 356, endPoint x: 389, endPoint y: 304, distance: 61.1
click at [389, 304] on div "Chris 08:01 Wed 08:33 Wed 08:59 Wed 10:40 Wed 10:59 Wed 11:08 Wed 12:43 Wed 13:…" at bounding box center [371, 270] width 319 height 455
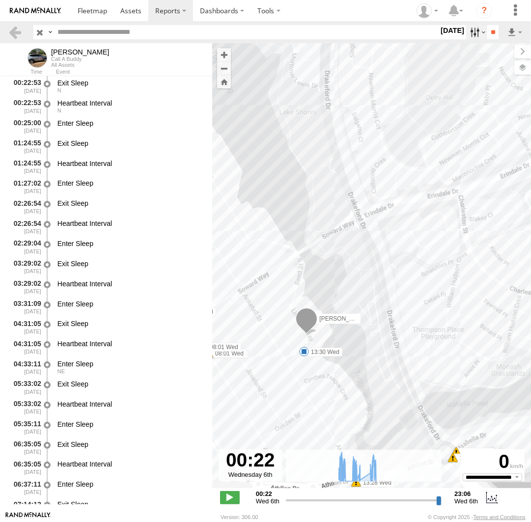
click at [466, 36] on label at bounding box center [476, 32] width 21 height 14
click at [0, 0] on label at bounding box center [0, 0] width 0 height 0
click at [487, 32] on input "**" at bounding box center [492, 32] width 11 height 14
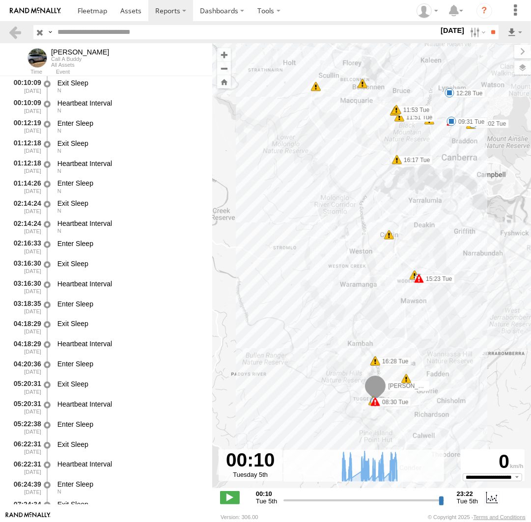
drag, startPoint x: 388, startPoint y: 385, endPoint x: 402, endPoint y: 279, distance: 106.6
click at [402, 279] on div "Chris 09:02 Tue 09:31 Tue 09:55 Tue 12:28 Tue 13:23 Tue 14:05 Tue 14:39 Tue 16:…" at bounding box center [371, 270] width 319 height 455
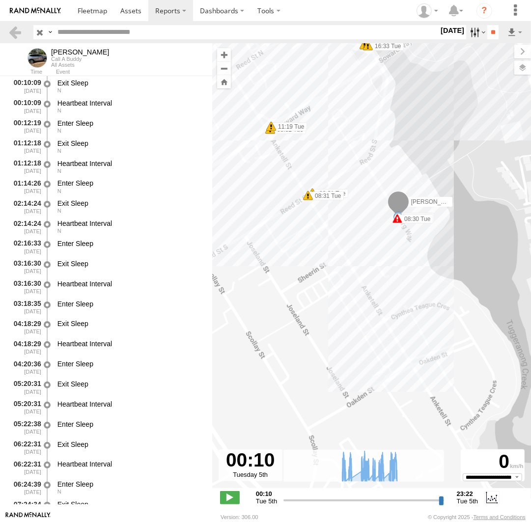
click at [472, 34] on label at bounding box center [476, 32] width 21 height 14
click at [0, 0] on label at bounding box center [0, 0] width 0 height 0
click at [488, 32] on input "**" at bounding box center [492, 32] width 11 height 14
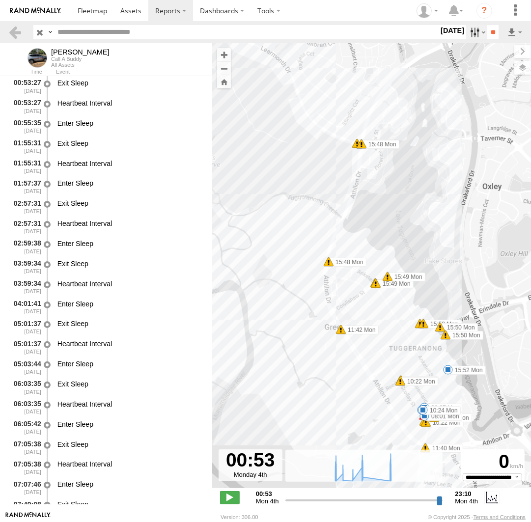
click at [471, 33] on label at bounding box center [476, 32] width 21 height 14
click at [0, 0] on label at bounding box center [0, 0] width 0 height 0
click at [487, 29] on input "**" at bounding box center [492, 32] width 11 height 14
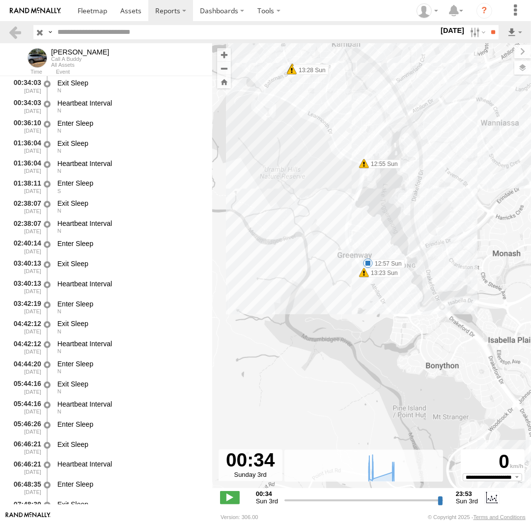
drag, startPoint x: 433, startPoint y: 371, endPoint x: 374, endPoint y: 229, distance: 153.3
click at [374, 229] on div "Chris 12:57 Sun 13:30 Sun 16:25 Sun 16:36 Sun 12:51 Sun 12:55 Sun 13:23 Sun 13:…" at bounding box center [371, 270] width 319 height 455
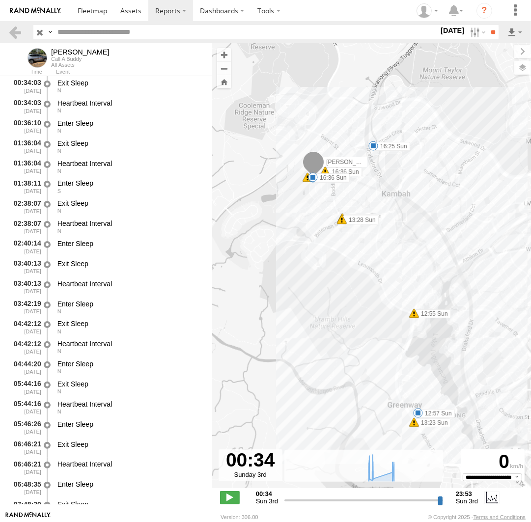
drag, startPoint x: 387, startPoint y: 148, endPoint x: 420, endPoint y: 339, distance: 194.0
click at [420, 339] on div "Chris 12:57 Sun 13:30 Sun 16:25 Sun 16:36 Sun 12:51 Sun 12:55 Sun 13:23 Sun 13:…" at bounding box center [371, 270] width 319 height 455
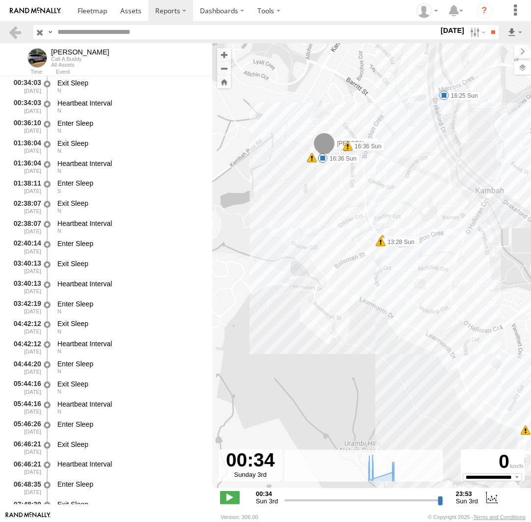
click at [444, 96] on span at bounding box center [444, 95] width 10 height 10
click at [444, 87] on div "16:25 Sun 3rd Aug 16:35 Sun 3rd Aug 9 Primmer Ct Kambah" at bounding box center [444, 61] width 108 height 53
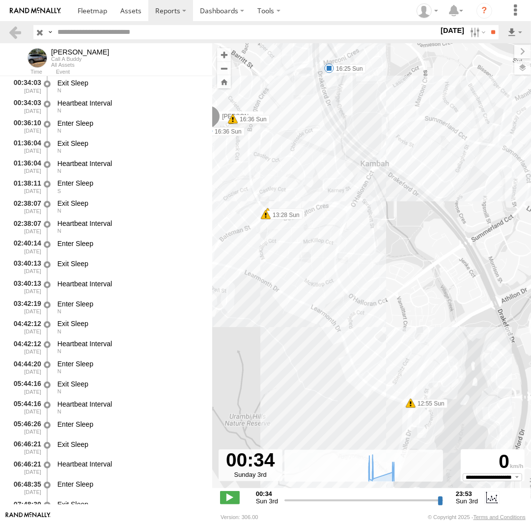
drag, startPoint x: 467, startPoint y: 219, endPoint x: 351, endPoint y: 191, distance: 118.9
click at [351, 191] on div "Chris 12:57 Sun 13:30 Sun 16:25 Sun 16:36 Sun 12:51 Sun 12:55 Sun 13:23 Sun 13:…" at bounding box center [371, 270] width 319 height 455
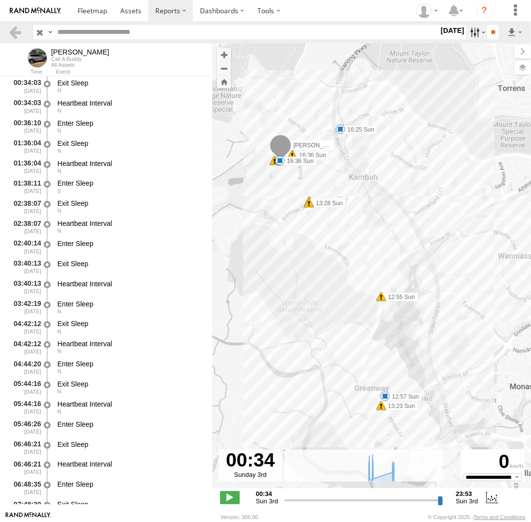
click at [473, 30] on label at bounding box center [476, 32] width 21 height 14
click at [0, 0] on label at bounding box center [0, 0] width 0 height 0
click at [490, 35] on input "**" at bounding box center [492, 32] width 11 height 14
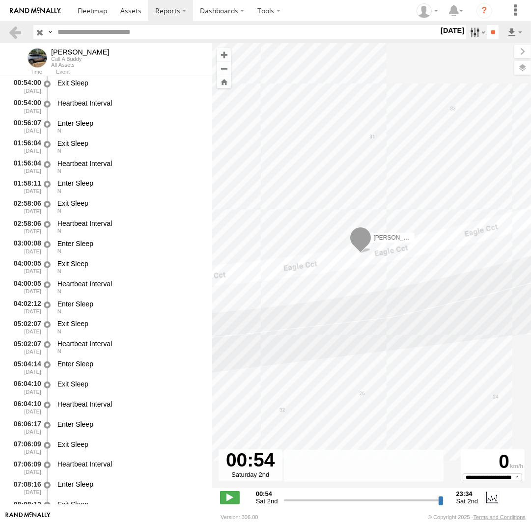
click at [475, 37] on label at bounding box center [476, 32] width 21 height 14
click at [0, 0] on label at bounding box center [0, 0] width 0 height 0
click at [488, 31] on input "**" at bounding box center [492, 32] width 11 height 14
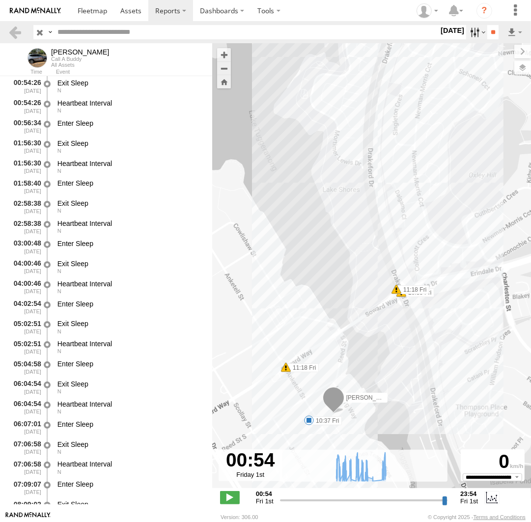
click at [473, 31] on label at bounding box center [476, 32] width 21 height 14
click at [0, 0] on label at bounding box center [0, 0] width 0 height 0
click at [490, 35] on input "**" at bounding box center [492, 32] width 11 height 14
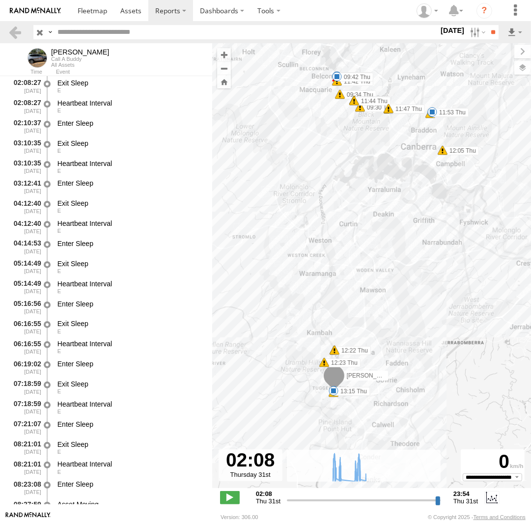
drag, startPoint x: 388, startPoint y: 373, endPoint x: 397, endPoint y: 287, distance: 87.0
click at [398, 286] on div "Chris 08:58 Thu 09:38 Thu 09:42 Thu 11:53 Thu 12:28 Thu 13:15 Thu 36 7 08:51 Th…" at bounding box center [371, 270] width 319 height 455
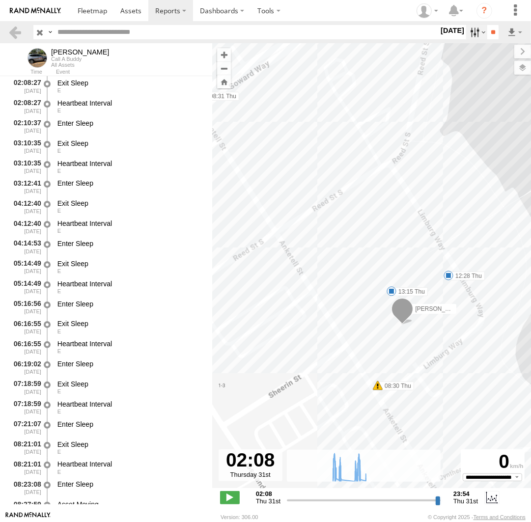
click at [471, 27] on label at bounding box center [476, 32] width 21 height 14
click at [0, 0] on label at bounding box center [0, 0] width 0 height 0
click at [489, 31] on input "**" at bounding box center [492, 32] width 11 height 14
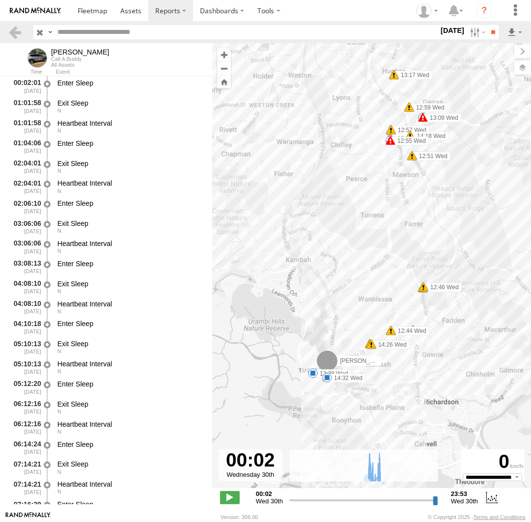
drag, startPoint x: 348, startPoint y: 343, endPoint x: 361, endPoint y: 273, distance: 71.4
click at [361, 273] on div "Chris 12:55 Wed 13:09 Wed 13:23 Wed 12:38 Wed 12:53 Wed 13:01 Wed 13:22 Wed 13:…" at bounding box center [371, 270] width 319 height 455
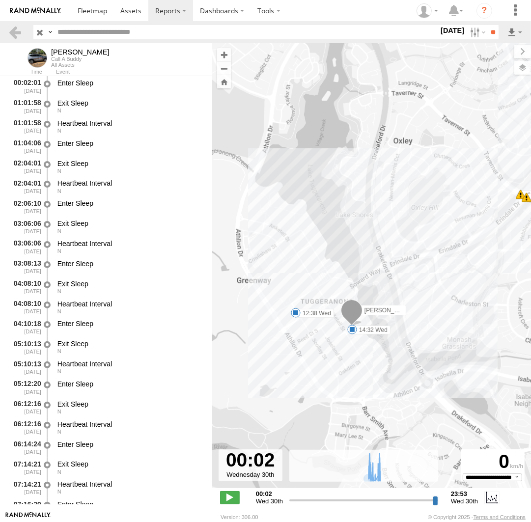
drag, startPoint x: 331, startPoint y: 353, endPoint x: 332, endPoint y: 246, distance: 107.6
click at [332, 246] on div "Chris 12:55 Wed 13:09 Wed 13:23 Wed 12:38 Wed 12:53 Wed 13:01 Wed 13:22 Wed 13:…" at bounding box center [371, 270] width 319 height 455
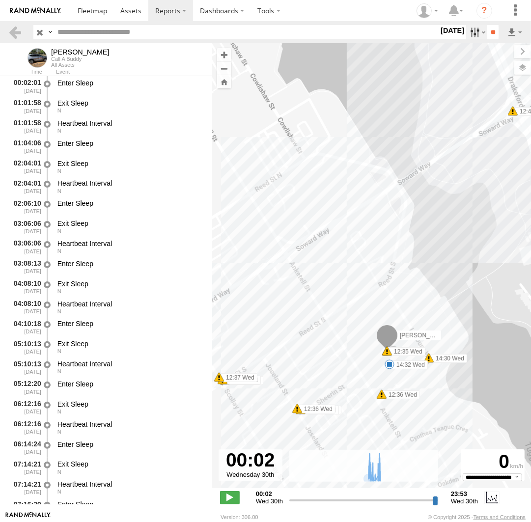
click at [474, 28] on label at bounding box center [476, 32] width 21 height 14
drag, startPoint x: 384, startPoint y: 108, endPoint x: 389, endPoint y: 103, distance: 7.3
click at [0, 0] on label at bounding box center [0, 0] width 0 height 0
click at [488, 30] on input "**" at bounding box center [492, 32] width 11 height 14
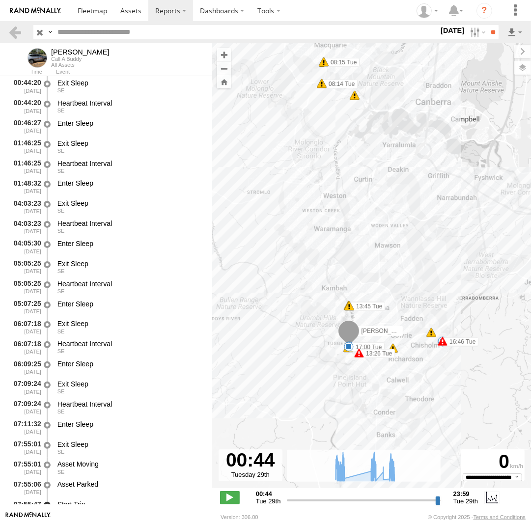
drag, startPoint x: 408, startPoint y: 349, endPoint x: 419, endPoint y: 233, distance: 116.9
click at [419, 233] on div "Chris 08:28 Tue 09:17 Tue 13:32 Tue 14:09 Tue 15:17 Tue 16:45 Tue 17:00 Tue 13:…" at bounding box center [371, 270] width 319 height 455
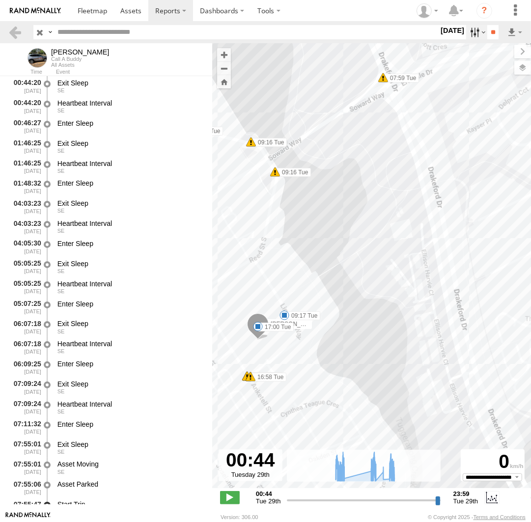
click at [468, 31] on label at bounding box center [476, 32] width 21 height 14
click at [0, 0] on label at bounding box center [0, 0] width 0 height 0
click at [490, 34] on input "**" at bounding box center [492, 32] width 11 height 14
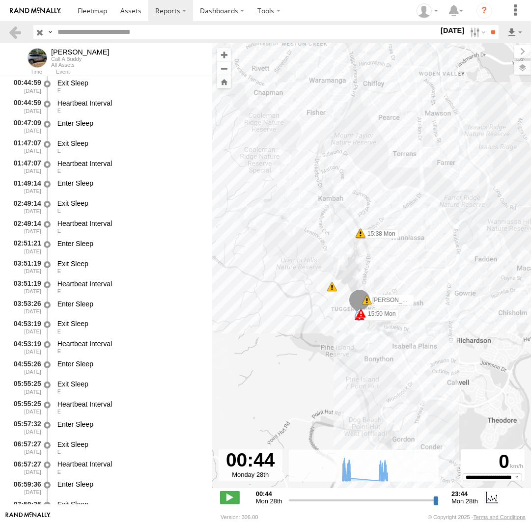
drag, startPoint x: 389, startPoint y: 307, endPoint x: 416, endPoint y: 200, distance: 110.4
click at [416, 200] on div "Chris 08:44 Mon 15:50 Mon 09:21 Mon 09:43 Mon 10:06 Mon 14:56 Mon 15:11 Mon 15:…" at bounding box center [371, 270] width 319 height 455
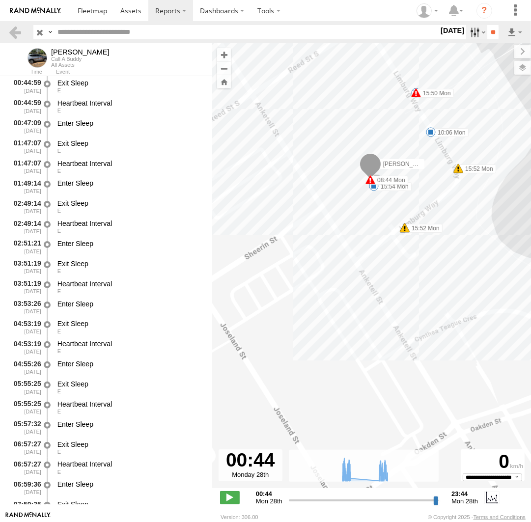
click at [468, 32] on label at bounding box center [476, 32] width 21 height 14
click at [0, 0] on label at bounding box center [0, 0] width 0 height 0
click at [488, 33] on input "**" at bounding box center [492, 32] width 11 height 14
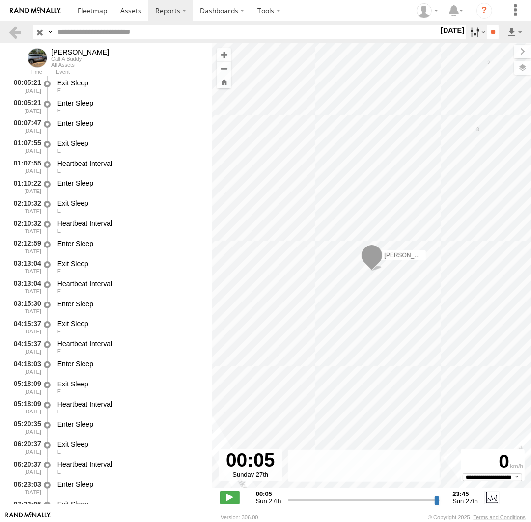
click at [481, 32] on label at bounding box center [476, 32] width 21 height 14
click at [0, 0] on label at bounding box center [0, 0] width 0 height 0
click at [487, 32] on input "**" at bounding box center [492, 32] width 11 height 14
click at [475, 27] on label at bounding box center [476, 32] width 21 height 14
click at [0, 0] on label at bounding box center [0, 0] width 0 height 0
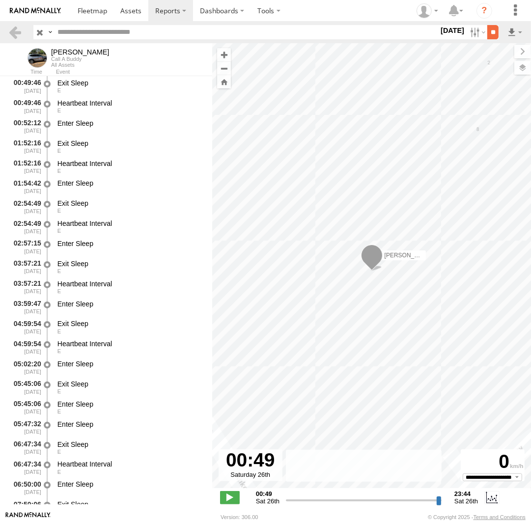
click at [487, 30] on input "**" at bounding box center [492, 32] width 11 height 14
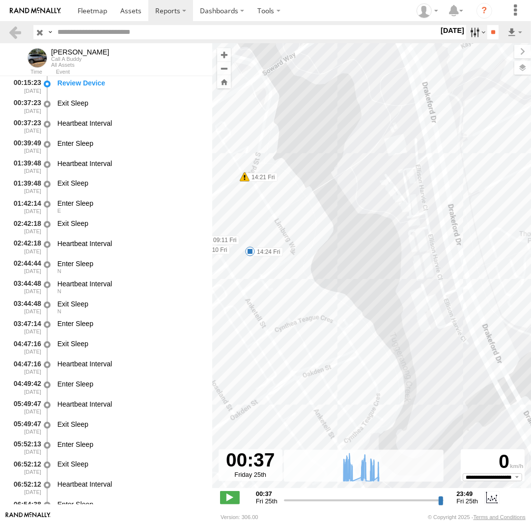
click at [468, 30] on label at bounding box center [476, 32] width 21 height 14
click at [0, 0] on label at bounding box center [0, 0] width 0 height 0
click at [488, 30] on input "**" at bounding box center [492, 32] width 11 height 14
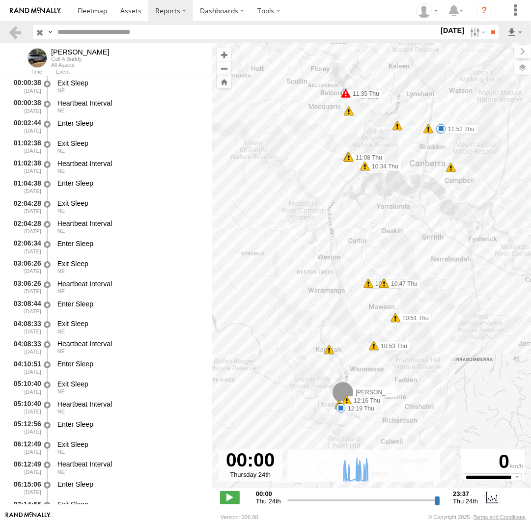
drag, startPoint x: 377, startPoint y: 384, endPoint x: 400, endPoint y: 331, distance: 57.9
click at [400, 331] on div "Chris 11:35 Thu 09:01 Thu 09:30 Thu 11:15 Thu 11:52 Thu 12:19 Thu 08:32 Thu 6 5…" at bounding box center [371, 270] width 319 height 455
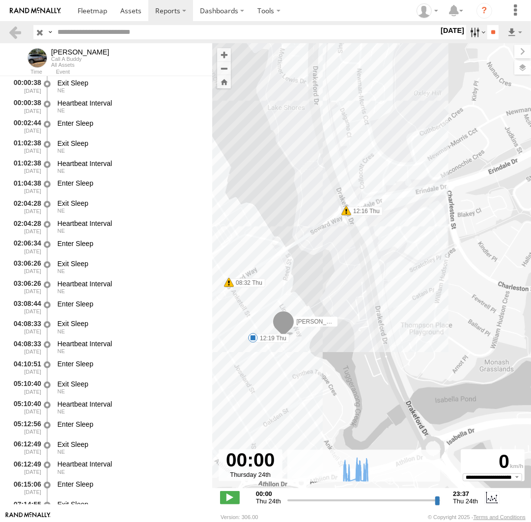
click at [474, 33] on label at bounding box center [476, 32] width 21 height 14
click at [0, 0] on label at bounding box center [0, 0] width 0 height 0
click at [488, 34] on input "**" at bounding box center [492, 32] width 11 height 14
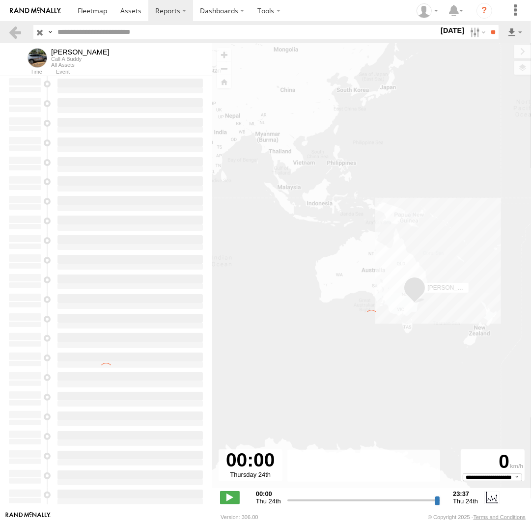
type input "**********"
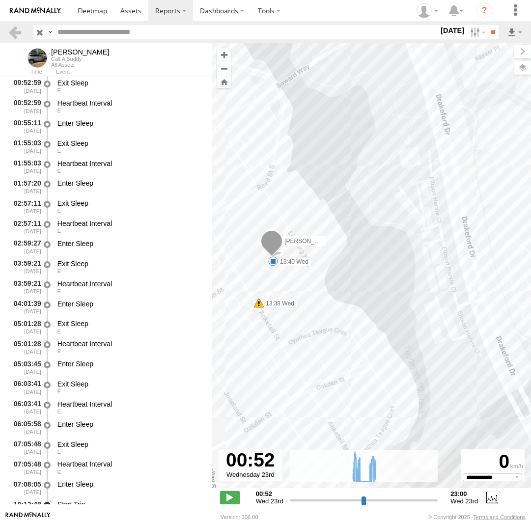
select select "**********"
click at [471, 35] on label at bounding box center [476, 32] width 21 height 14
click at [0, 0] on label at bounding box center [0, 0] width 0 height 0
click at [498, 32] on input "**" at bounding box center [492, 32] width 11 height 14
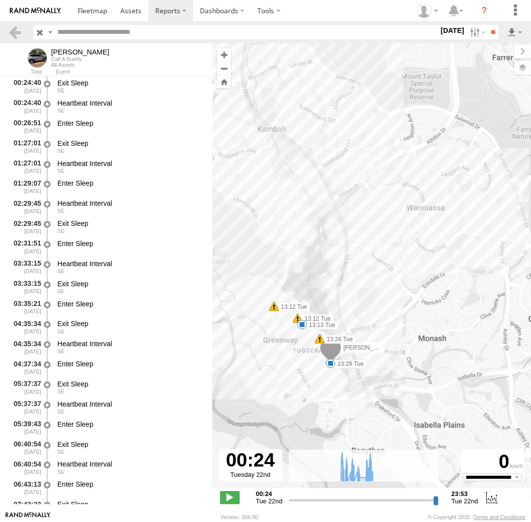
drag, startPoint x: 392, startPoint y: 294, endPoint x: 395, endPoint y: 278, distance: 16.6
click at [395, 278] on div "Chris 10:58 Tue 09:24 Tue 09:54 Tue 12:36 Tue 12:46 Tue 13:13 Tue 13:29 Tue 12:…" at bounding box center [371, 270] width 319 height 455
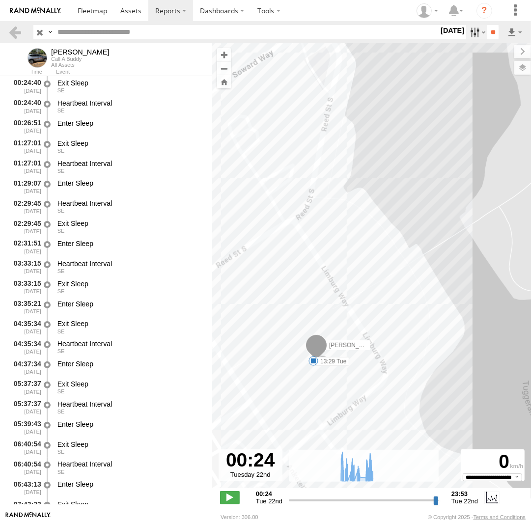
click at [471, 32] on label at bounding box center [476, 32] width 21 height 14
click at [0, 0] on label at bounding box center [0, 0] width 0 height 0
click at [489, 33] on input "**" at bounding box center [492, 32] width 11 height 14
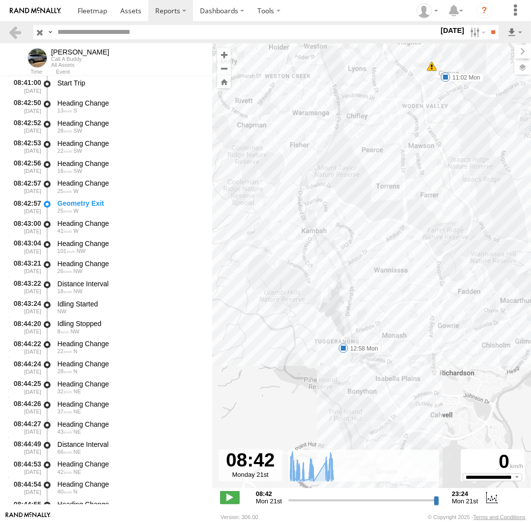
drag, startPoint x: 394, startPoint y: 323, endPoint x: 391, endPoint y: 273, distance: 50.7
click at [393, 271] on div "Chris 09:09 Mon 09:30 Mon 09:39 Mon 09:56 Mon 10:05 Mon 11:02 Mon 12:21 Mon 12:…" at bounding box center [371, 270] width 319 height 455
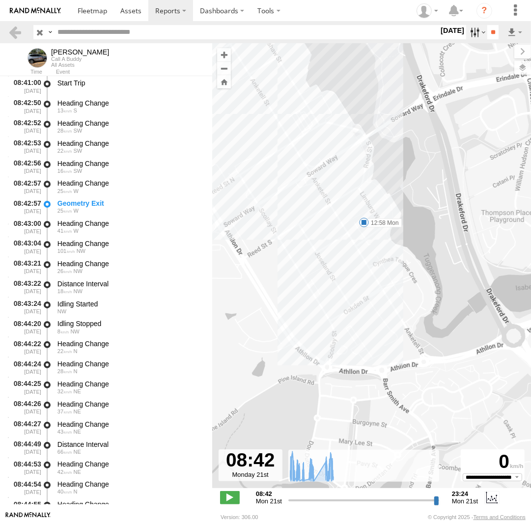
click at [469, 36] on label at bounding box center [476, 32] width 21 height 14
click at [0, 0] on label at bounding box center [0, 0] width 0 height 0
click at [0, 0] on label "Close" at bounding box center [0, 0] width 0 height 0
click at [0, 0] on label at bounding box center [0, 0] width 0 height 0
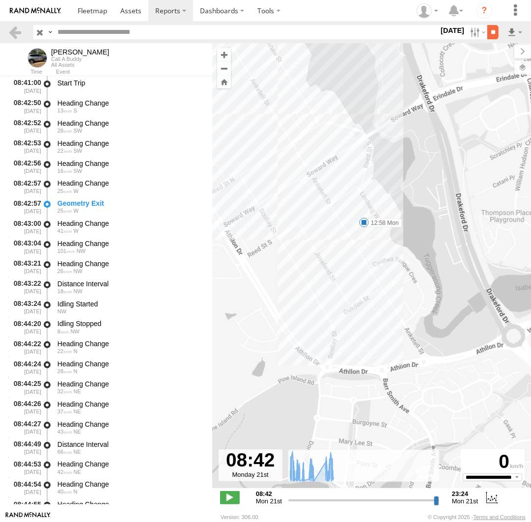
click at [492, 34] on input "**" at bounding box center [492, 32] width 11 height 14
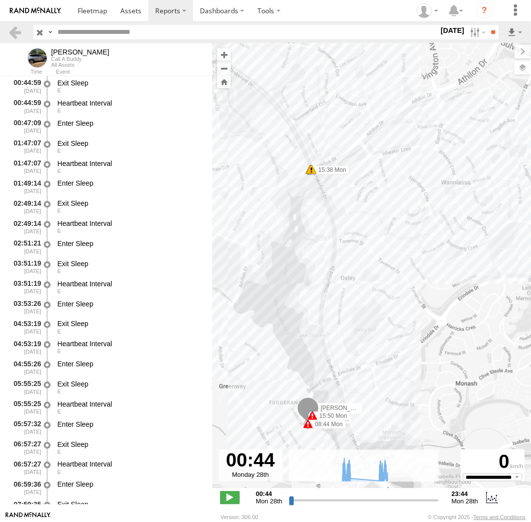
drag, startPoint x: 371, startPoint y: 398, endPoint x: 436, endPoint y: 277, distance: 137.6
click at [438, 274] on div "Chris 08:44 Mon 15:50 Mon 09:21 Mon 09:43 Mon 10:06 Mon 14:56 Mon 15:11 Mon 15:…" at bounding box center [371, 270] width 319 height 455
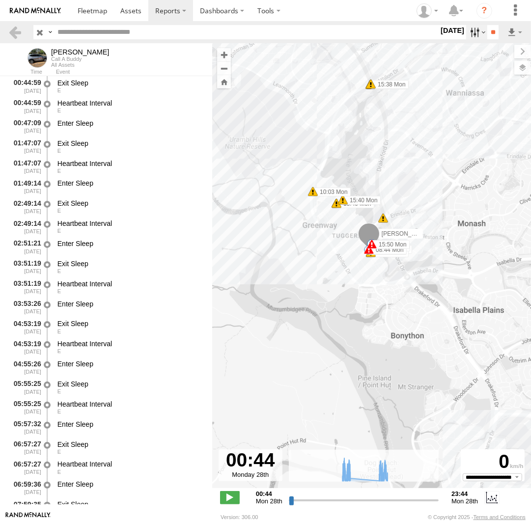
click at [479, 32] on label at bounding box center [476, 32] width 21 height 14
click at [0, 0] on label at bounding box center [0, 0] width 0 height 0
click at [500, 32] on div "Search Query Asset ID Asset Label Registration Manufacturer Model VIN Job ID" at bounding box center [278, 32] width 490 height 14
click at [492, 33] on input "**" at bounding box center [492, 32] width 11 height 14
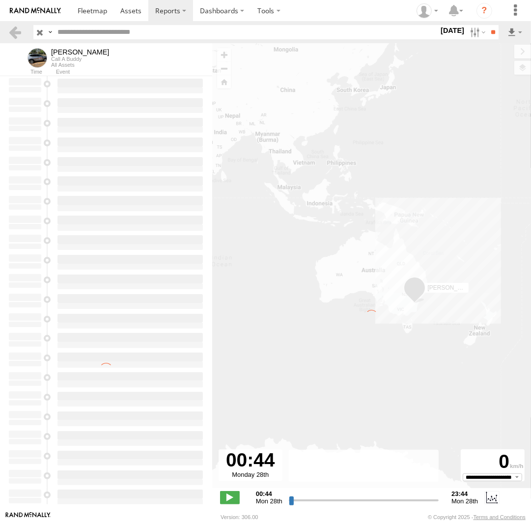
type input "**********"
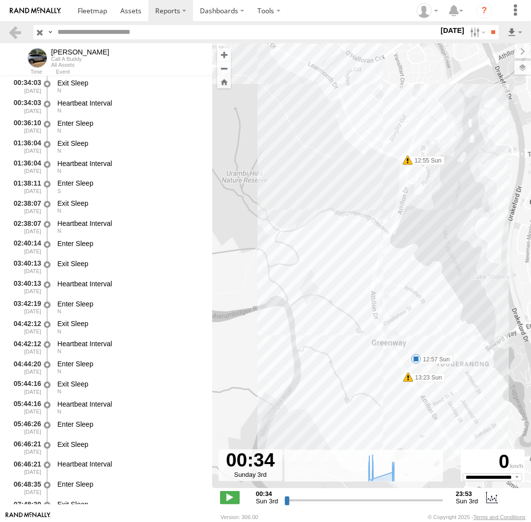
click at [416, 361] on span at bounding box center [416, 359] width 10 height 10
drag, startPoint x: 416, startPoint y: 361, endPoint x: 424, endPoint y: 359, distance: 9.1
click at [417, 352] on div "12:57 Sun 3rd Aug 13:21 Sun 3rd Aug 23 76 Athllon Dr Greenway" at bounding box center [416, 325] width 108 height 53
click at [465, 285] on div "Chris 12:57 Sun 13:30 Sun 16:25 Sun 16:36 Sun 12:55 Sun 13:23 Sun 12:51 Sun 13:…" at bounding box center [371, 270] width 319 height 455
click at [389, 276] on div "Chris 12:57 Sun 13:30 Sun 16:25 Sun 16:36 Sun 12:55 Sun 13:23 Sun 12:51 Sun 13:…" at bounding box center [371, 270] width 319 height 455
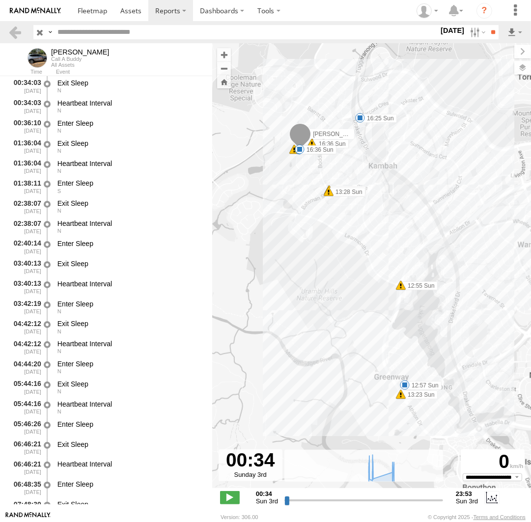
drag, startPoint x: 353, startPoint y: 212, endPoint x: 332, endPoint y: 286, distance: 77.5
click at [332, 286] on div "Chris 12:57 Sun 13:30 Sun 16:25 Sun 16:36 Sun 12:55 Sun 13:23 Sun 12:51 Sun 13:…" at bounding box center [371, 270] width 319 height 455
click at [135, 10] on span at bounding box center [130, 10] width 21 height 9
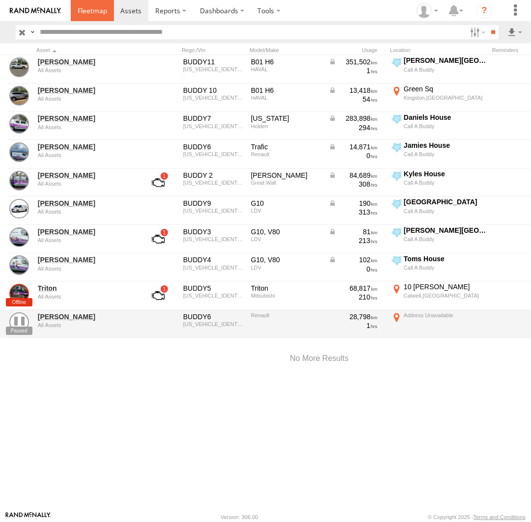
click at [90, 14] on span at bounding box center [92, 10] width 29 height 9
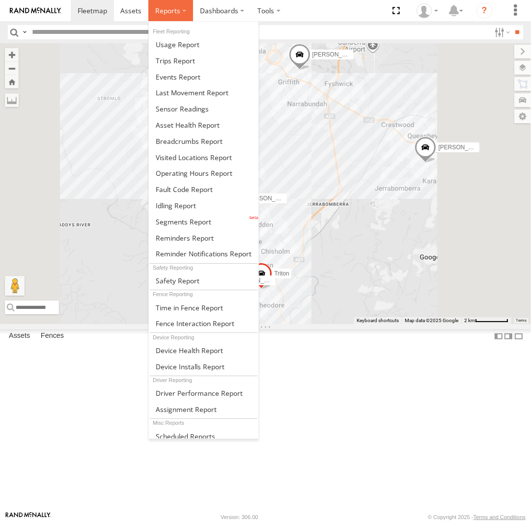
click at [177, 12] on span at bounding box center [167, 10] width 25 height 9
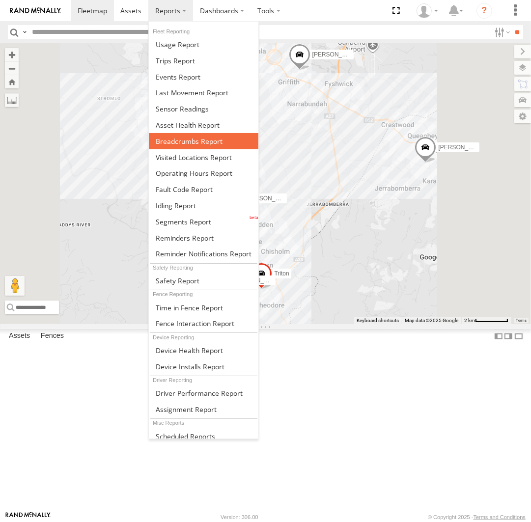
click at [191, 141] on span at bounding box center [189, 141] width 67 height 9
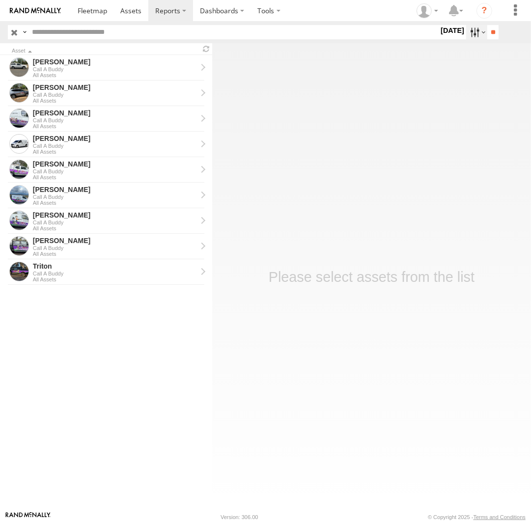
click at [467, 29] on label at bounding box center [476, 32] width 21 height 14
click at [0, 0] on label at bounding box center [0, 0] width 0 height 0
click at [489, 34] on input "**" at bounding box center [492, 32] width 11 height 14
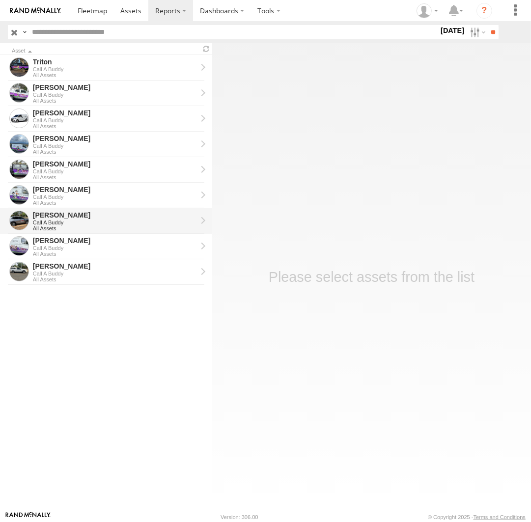
click at [78, 219] on div "[PERSON_NAME]" at bounding box center [115, 215] width 164 height 9
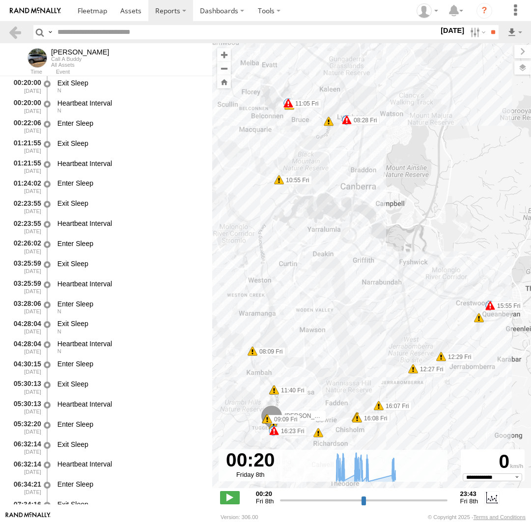
select select "**********"
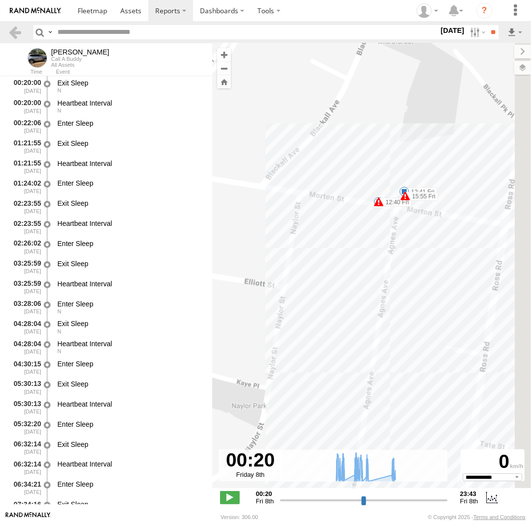
drag, startPoint x: 460, startPoint y: 229, endPoint x: 404, endPoint y: 278, distance: 74.2
click at [404, 278] on div "[PERSON_NAME] 08:09 Fri 08:24 Fri 08:28 Fri 08:38 Fri 08:46 Fri 09:06 Fri 09:09…" at bounding box center [371, 270] width 319 height 455
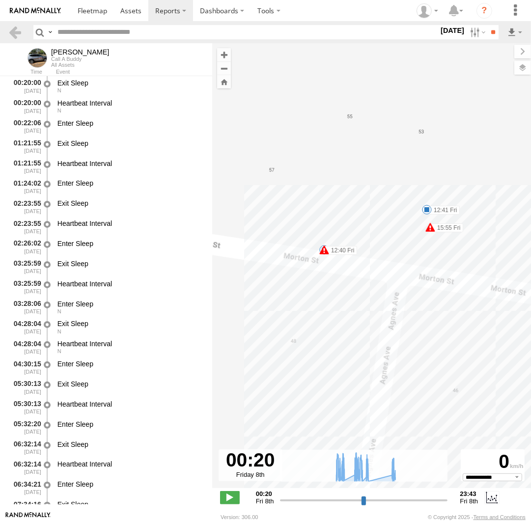
click at [427, 212] on span at bounding box center [427, 210] width 10 height 10
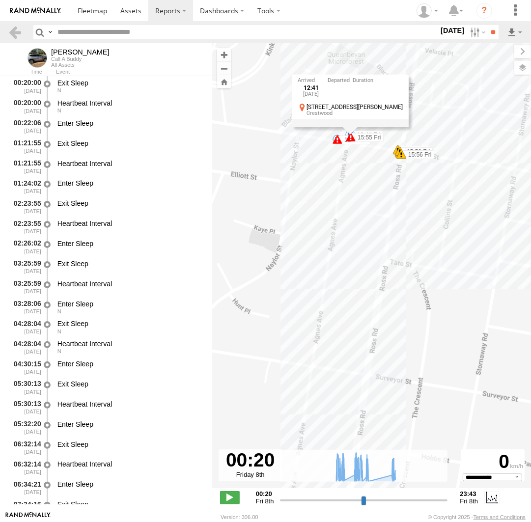
drag, startPoint x: 462, startPoint y: 298, endPoint x: 382, endPoint y: 195, distance: 130.2
click at [382, 195] on div "[PERSON_NAME] 08:09 Fri 08:24 Fri 08:28 Fri 08:38 Fri 08:46 Fri 09:06 Fri 09:09…" at bounding box center [371, 270] width 319 height 455
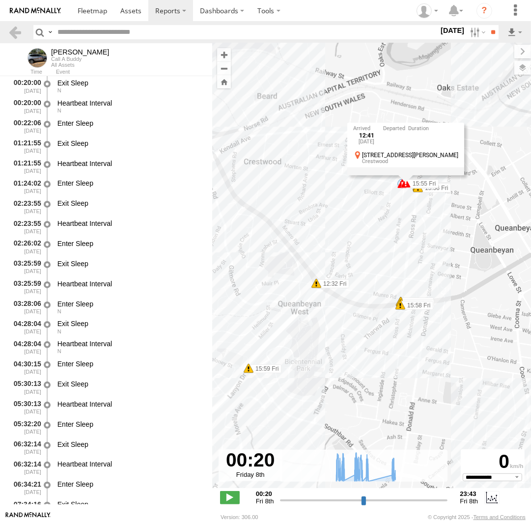
drag, startPoint x: 400, startPoint y: 298, endPoint x: 432, endPoint y: 293, distance: 32.3
click at [432, 293] on div "[PERSON_NAME] 08:09 Fri 08:24 Fri 08:28 Fri 08:38 Fri 08:46 Fri 09:06 Fri 09:09…" at bounding box center [371, 270] width 319 height 455
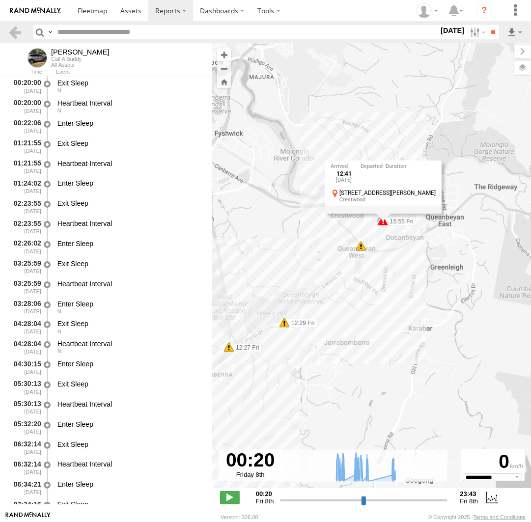
click at [375, 233] on div "[PERSON_NAME] 08:09 Fri 08:24 Fri 08:28 Fri 08:38 Fri 08:46 Fri 09:06 Fri 09:09…" at bounding box center [371, 270] width 319 height 455
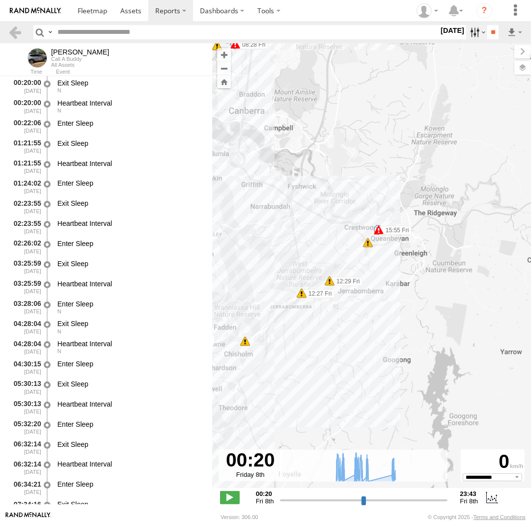
click at [474, 34] on label at bounding box center [476, 32] width 21 height 14
click at [0, 0] on label at bounding box center [0, 0] width 0 height 0
click at [492, 36] on input "**" at bounding box center [492, 32] width 11 height 14
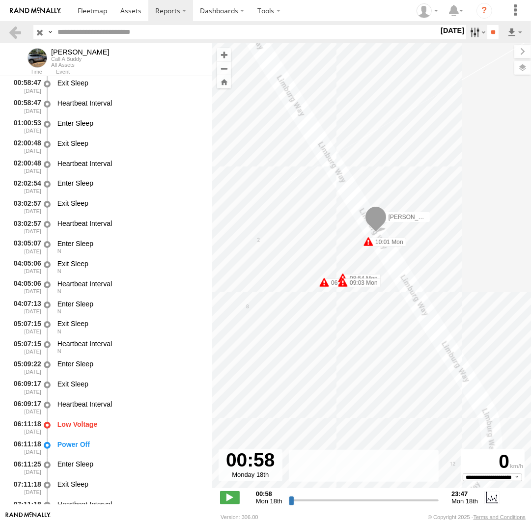
click at [476, 28] on label at bounding box center [476, 32] width 21 height 14
click at [0, 0] on label at bounding box center [0, 0] width 0 height 0
click at [494, 27] on input "**" at bounding box center [492, 32] width 11 height 14
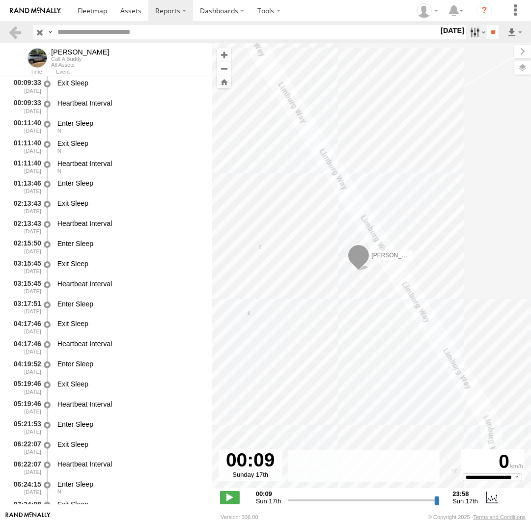
click at [478, 34] on label at bounding box center [476, 32] width 21 height 14
click at [0, 0] on label at bounding box center [0, 0] width 0 height 0
click at [487, 34] on input "**" at bounding box center [492, 32] width 11 height 14
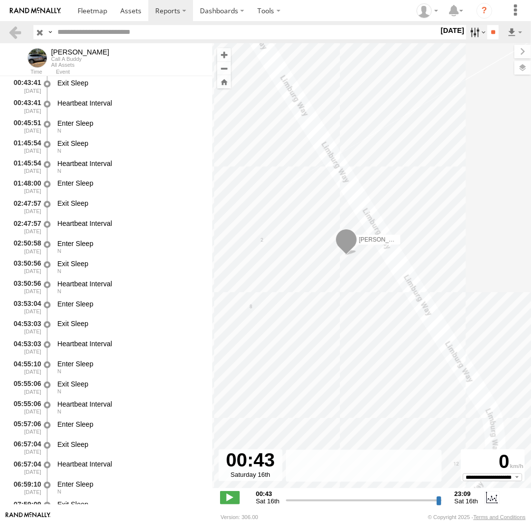
click at [475, 32] on label at bounding box center [476, 32] width 21 height 14
click at [0, 0] on label at bounding box center [0, 0] width 0 height 0
click at [493, 34] on input "**" at bounding box center [492, 32] width 11 height 14
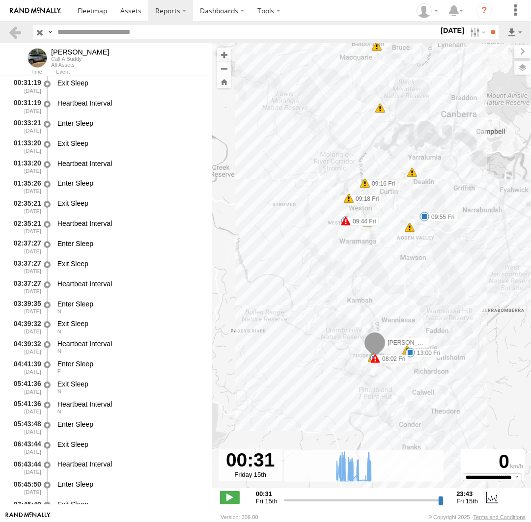
drag, startPoint x: 395, startPoint y: 380, endPoint x: 404, endPoint y: 283, distance: 97.2
click at [406, 282] on div "[PERSON_NAME] 08:11 Fri 09:20 Fri 09:55 Fri 10:29 Fri 11:18 Fri 11:19 Fri 12:22…" at bounding box center [371, 270] width 319 height 455
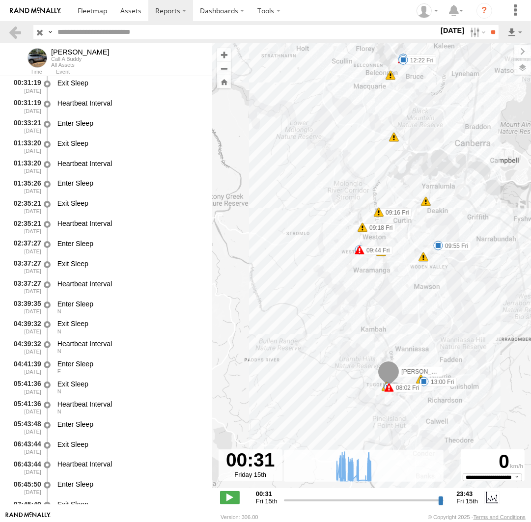
drag, startPoint x: 406, startPoint y: 260, endPoint x: 424, endPoint y: 299, distance: 43.1
click at [424, 299] on div "[PERSON_NAME] 08:11 Fri 09:20 Fri 09:55 Fri 10:29 Fri 11:18 Fri 11:19 Fri 12:22…" at bounding box center [371, 270] width 319 height 455
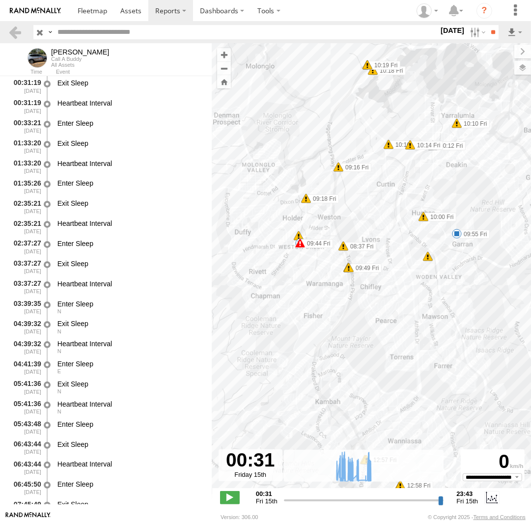
drag, startPoint x: 484, startPoint y: 278, endPoint x: 391, endPoint y: 296, distance: 95.1
click at [391, 296] on div "[PERSON_NAME] 08:11 Fri 09:20 Fri 09:55 Fri 10:29 Fri 11:18 Fri 11:19 Fri 12:22…" at bounding box center [371, 270] width 319 height 455
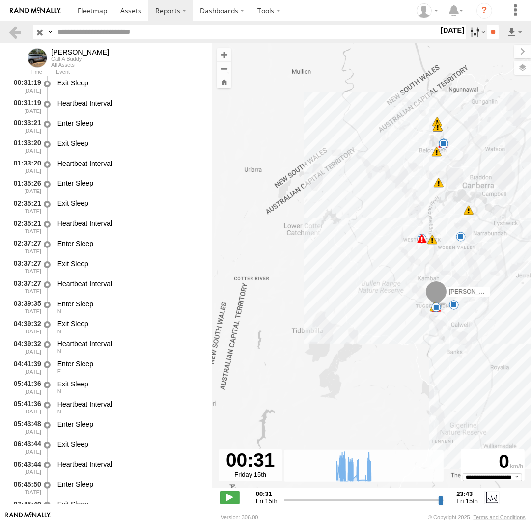
click at [468, 33] on label at bounding box center [476, 32] width 21 height 14
click at [0, 0] on label at bounding box center [0, 0] width 0 height 0
click at [489, 31] on input "**" at bounding box center [492, 32] width 11 height 14
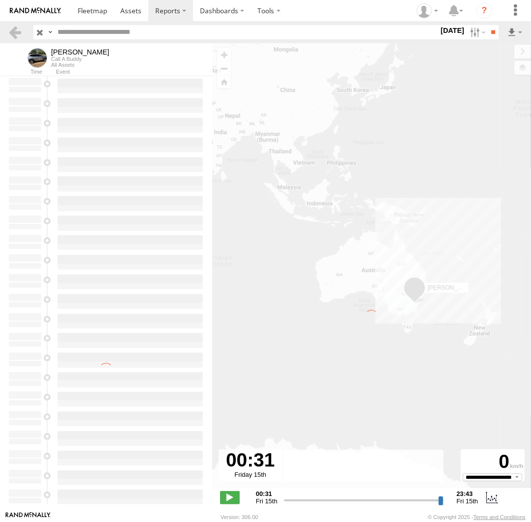
type input "**********"
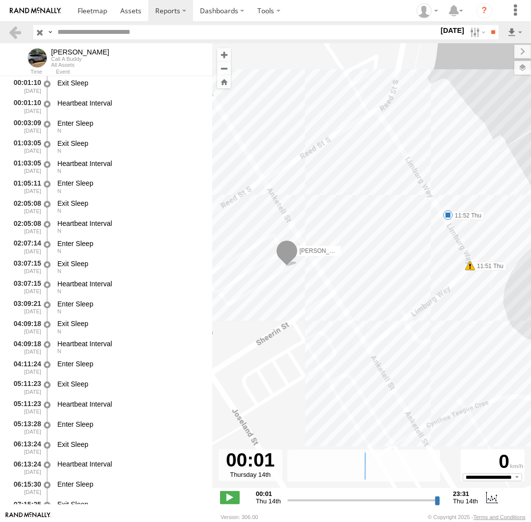
click at [447, 215] on span at bounding box center [448, 215] width 10 height 10
click at [447, 208] on div "11:52 [DATE] 08:04 [DATE] 12 [PERSON_NAME]" at bounding box center [447, 182] width 108 height 51
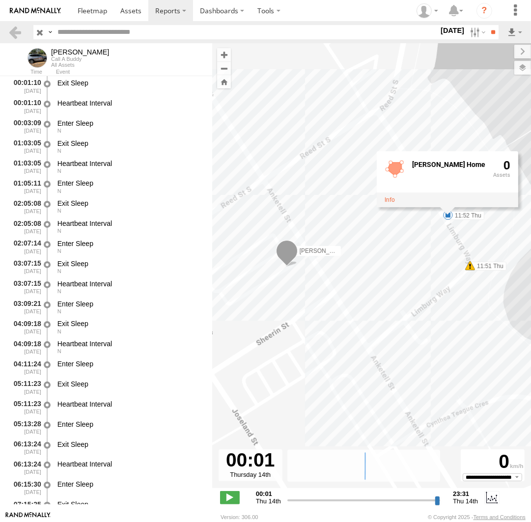
click at [484, 228] on div "[PERSON_NAME] 11:51 Thu 11:52 Thu [PERSON_NAME] Home 0" at bounding box center [371, 270] width 319 height 455
